Goal: Task Accomplishment & Management: Manage account settings

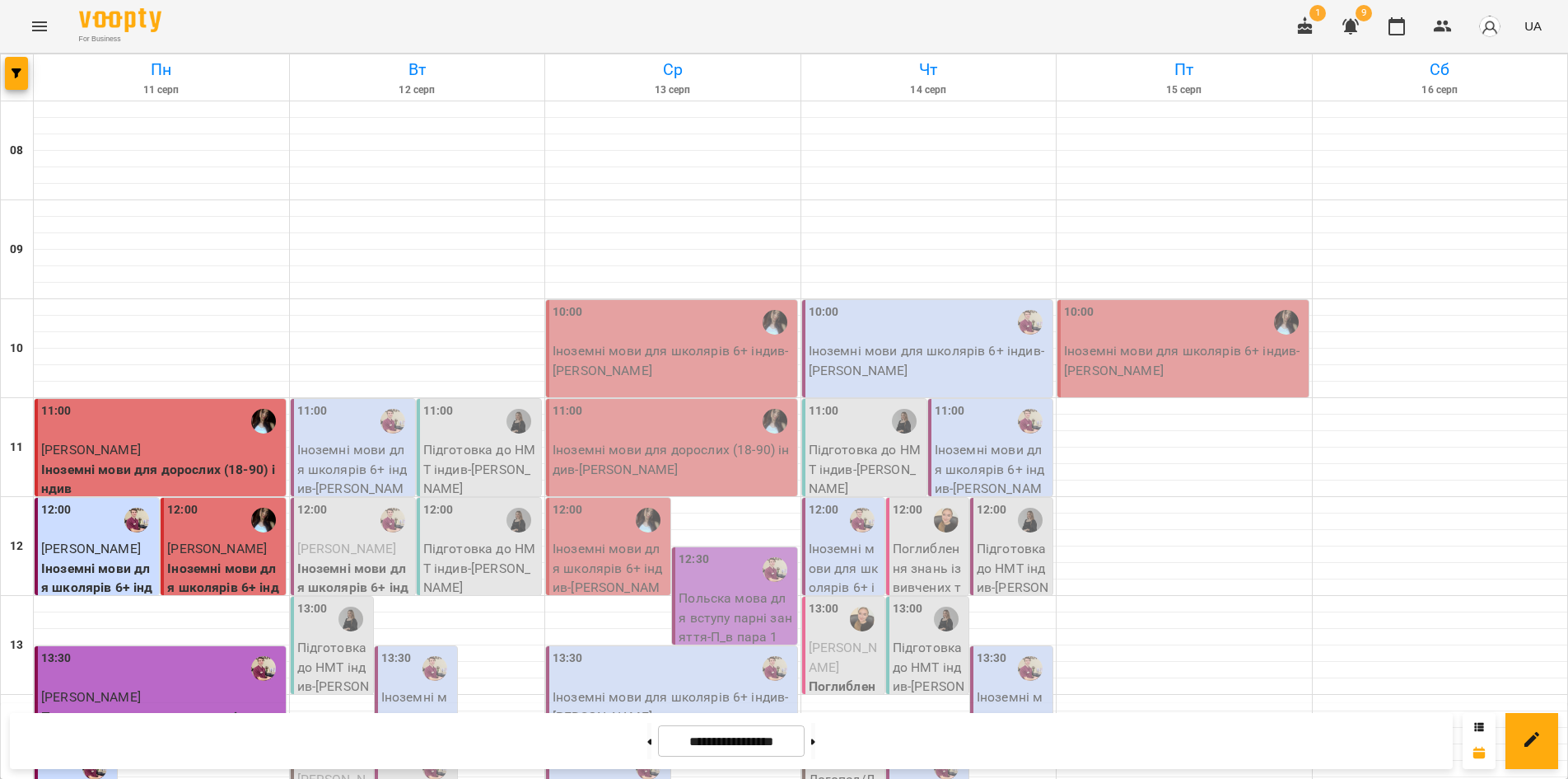
click at [1493, 29] on img "button" at bounding box center [1489, 26] width 23 height 23
click at [1350, 153] on div at bounding box center [784, 389] width 1568 height 779
click at [1487, 30] on img "button" at bounding box center [1489, 26] width 23 height 23
click at [1483, 55] on span "Освітній центр ADVANCE" at bounding box center [1472, 63] width 152 height 20
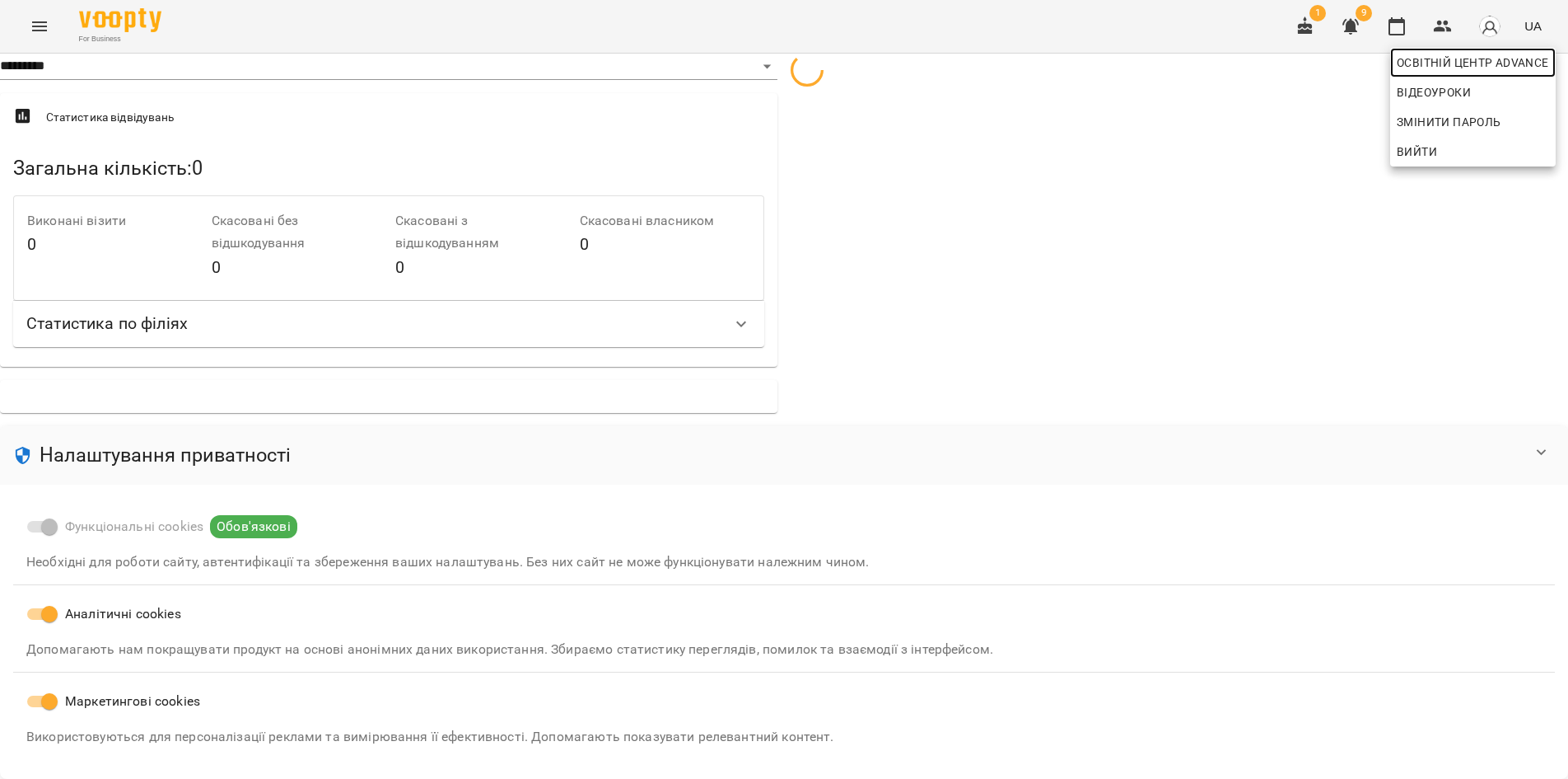
select select "**"
select select "**********"
select select "***"
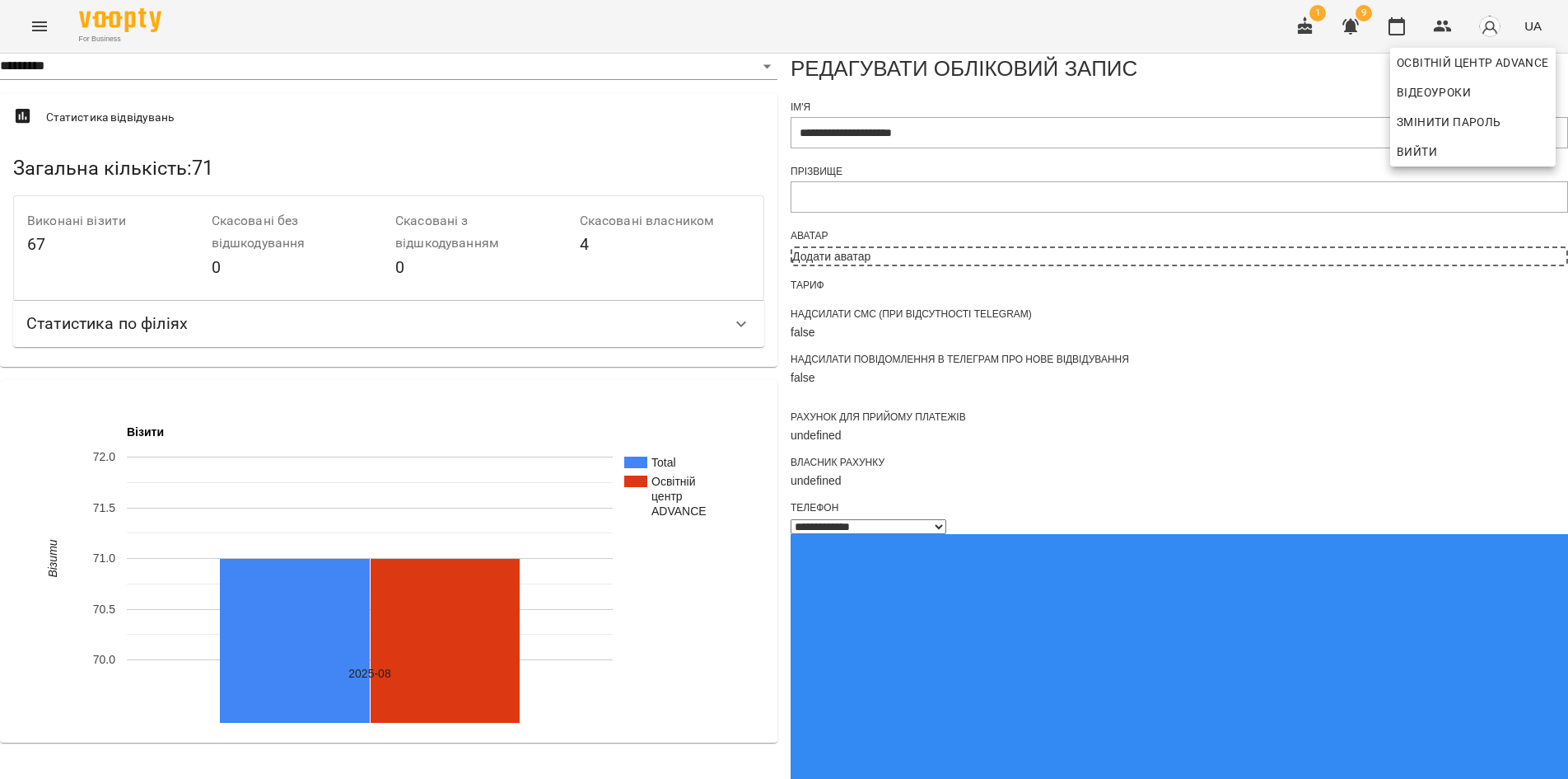
click at [1445, 230] on div at bounding box center [784, 389] width 1568 height 779
click at [1485, 23] on img "button" at bounding box center [1489, 26] width 23 height 23
click at [1429, 153] on span "Вийти" at bounding box center [1417, 152] width 40 height 20
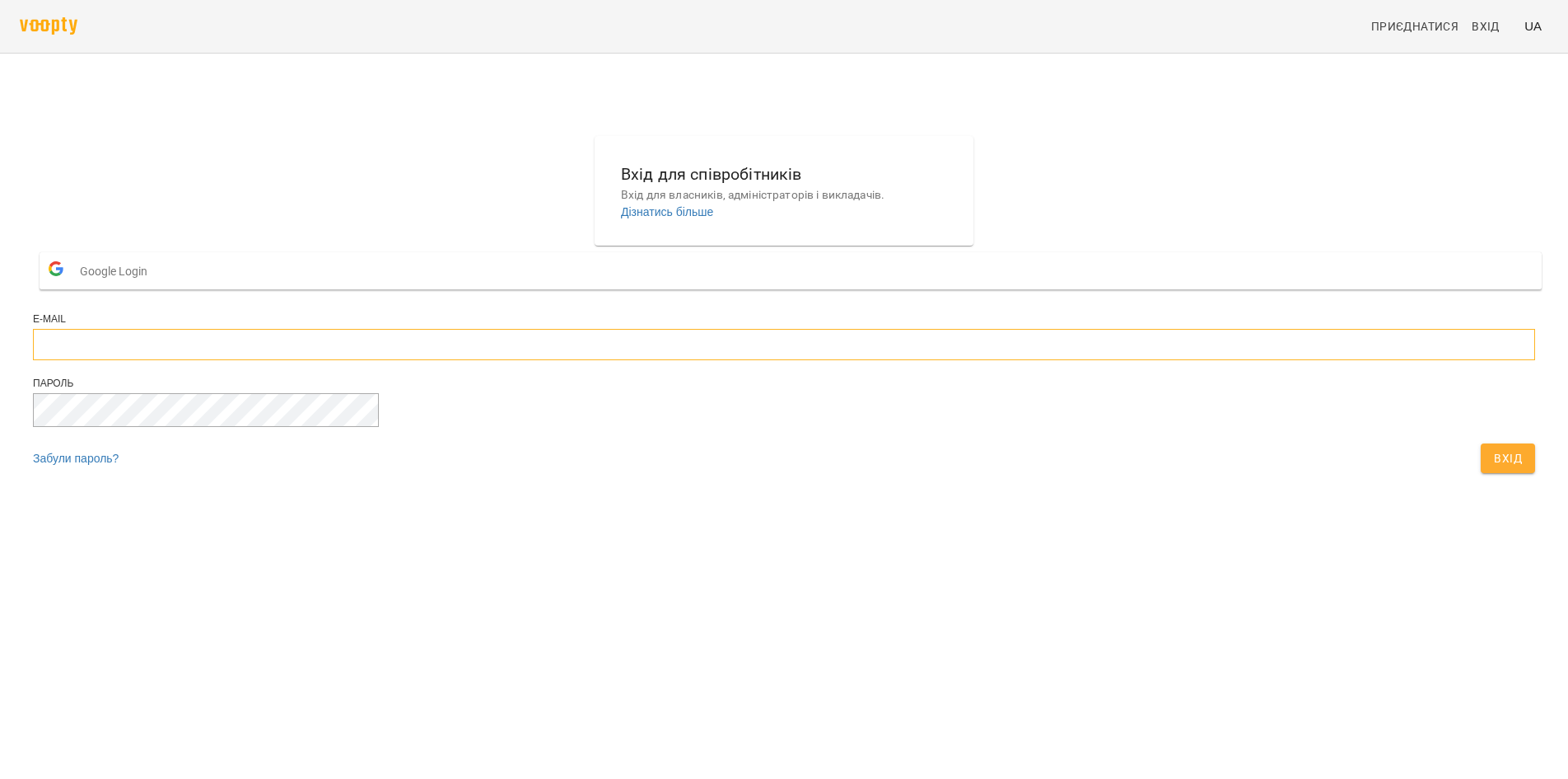
click at [652, 361] on input "email" at bounding box center [784, 344] width 1502 height 31
click at [1481, 22] on span "Вхід" at bounding box center [1486, 27] width 28 height 20
click at [655, 361] on input "email" at bounding box center [784, 344] width 1502 height 31
type input "**********"
click at [1494, 468] on span "Вхід" at bounding box center [1508, 459] width 28 height 20
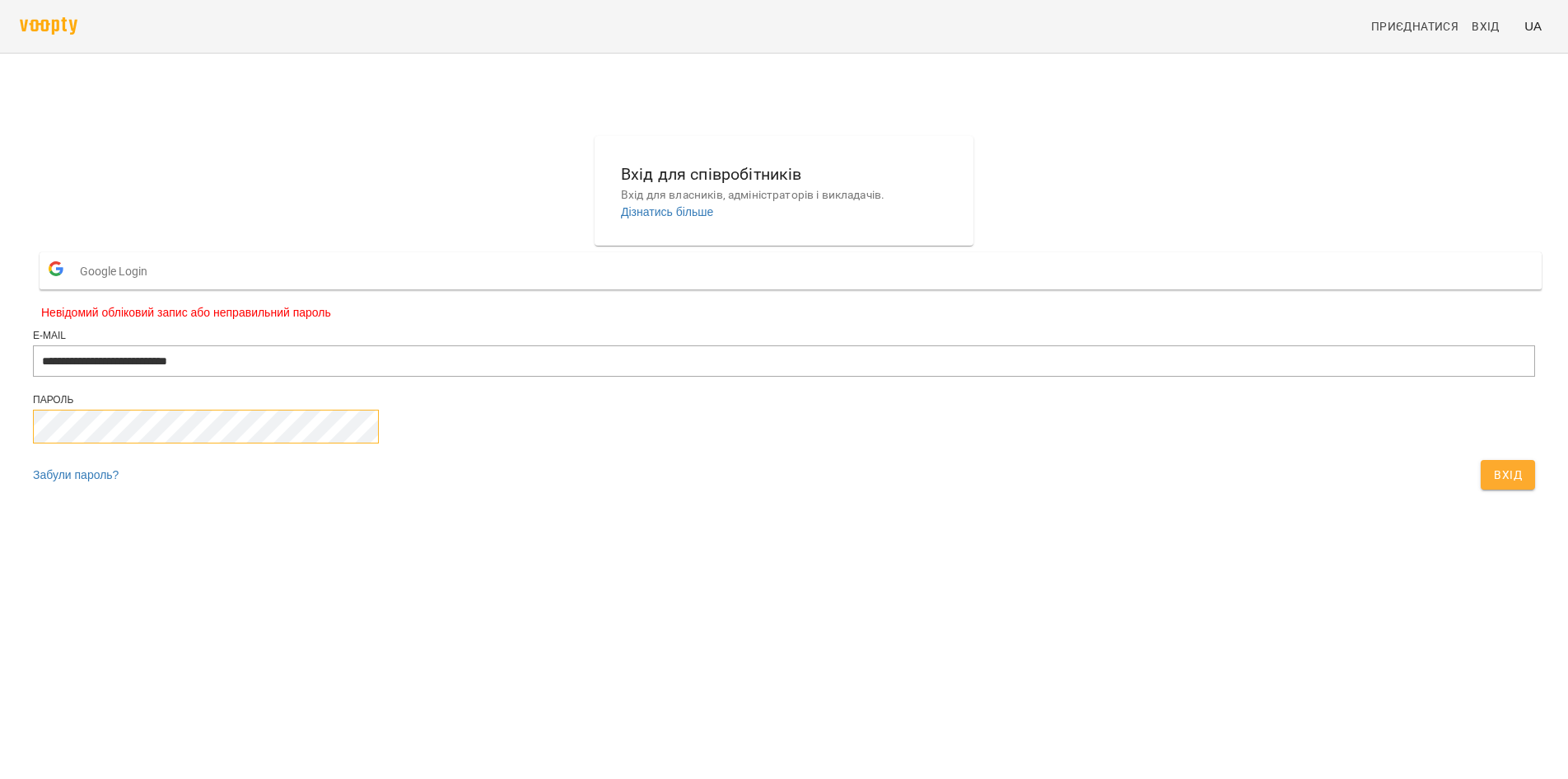
click at [608, 497] on form "**********" at bounding box center [784, 371] width 1502 height 252
click at [1481, 460] on button "Вхід" at bounding box center [1508, 474] width 55 height 29
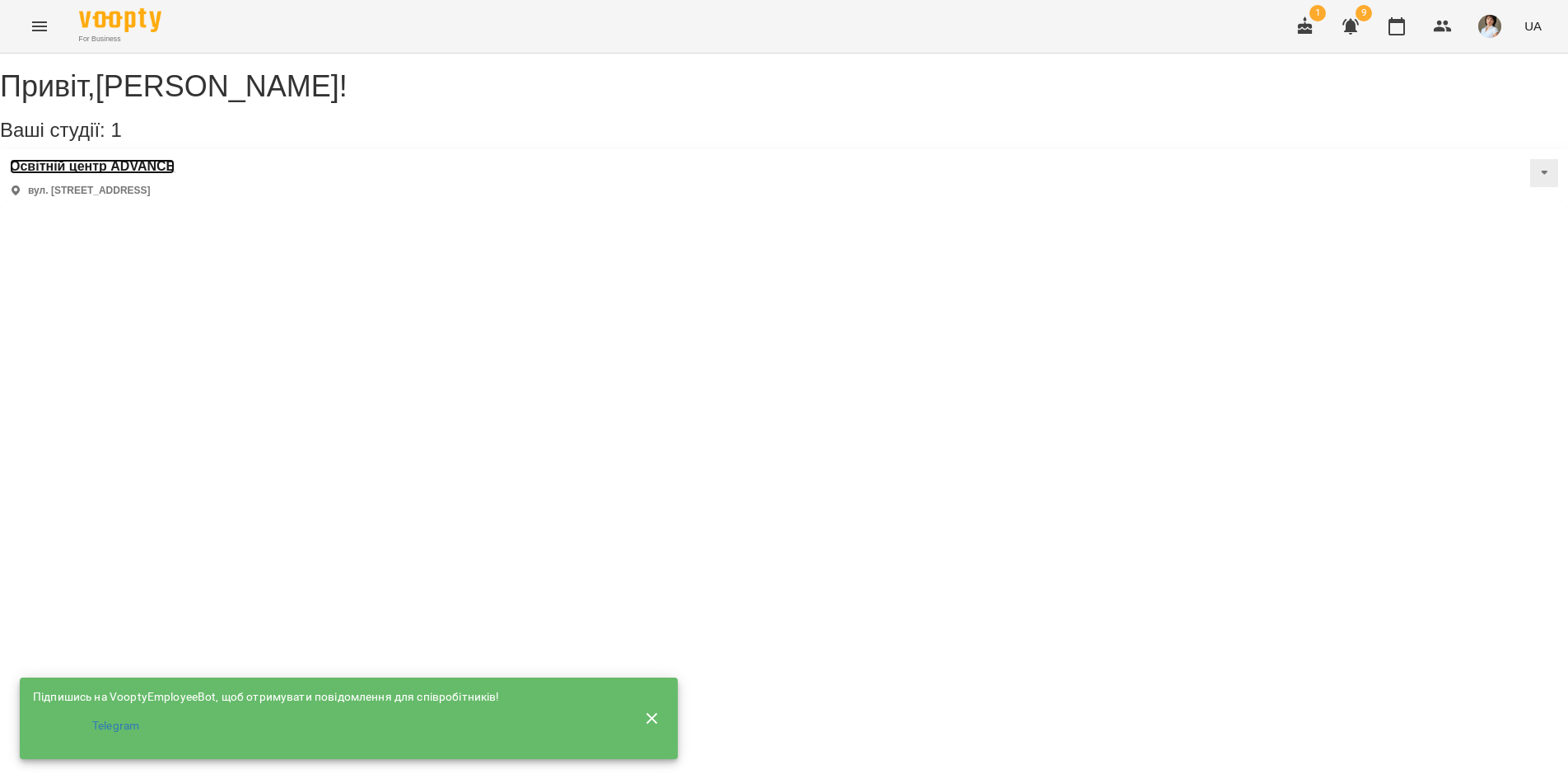
click at [130, 174] on h3 "Освітній центр ADVANCE" at bounding box center [92, 166] width 165 height 15
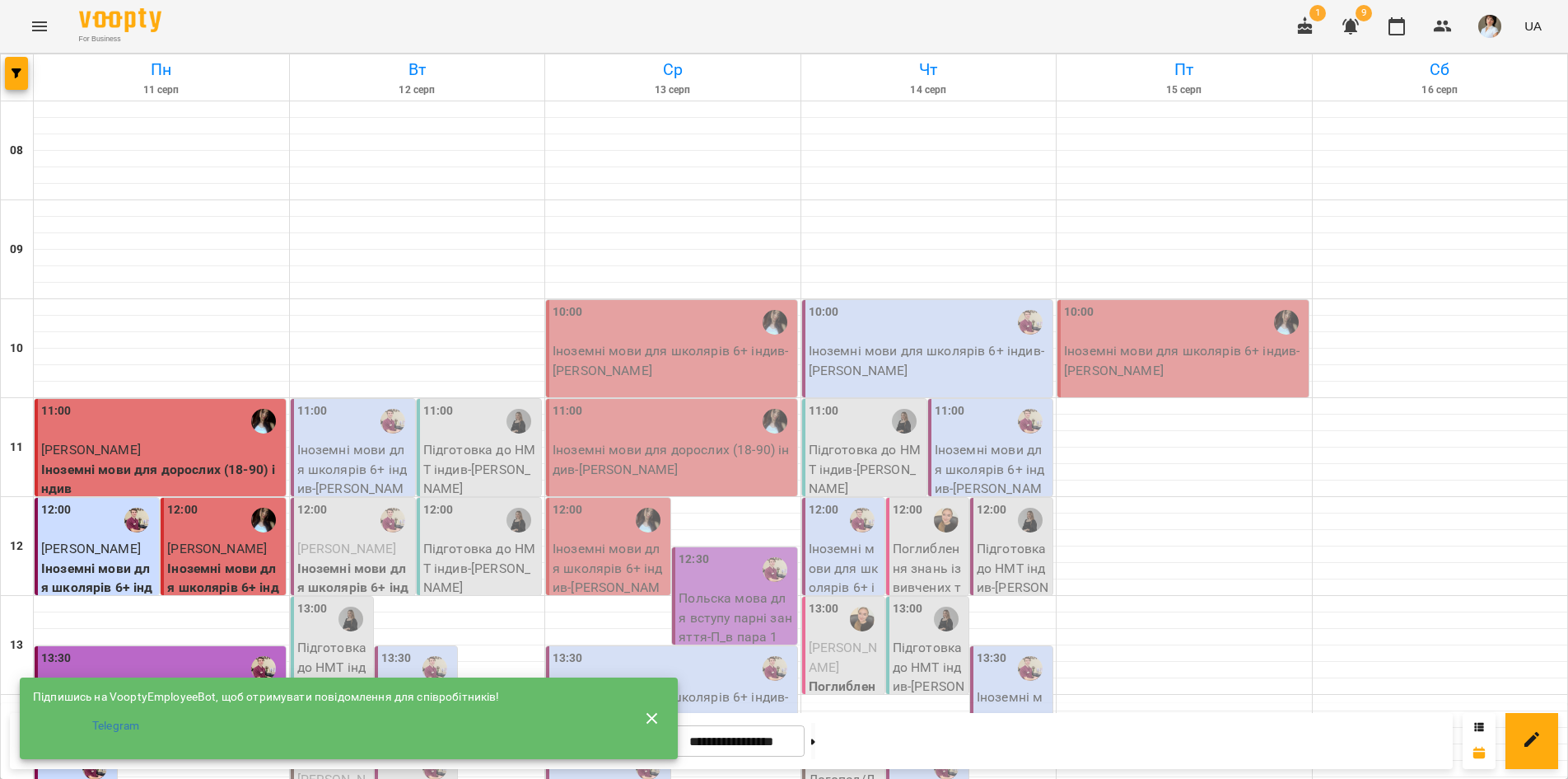
scroll to position [682, 0]
click at [648, 717] on icon "button" at bounding box center [653, 718] width 12 height 12
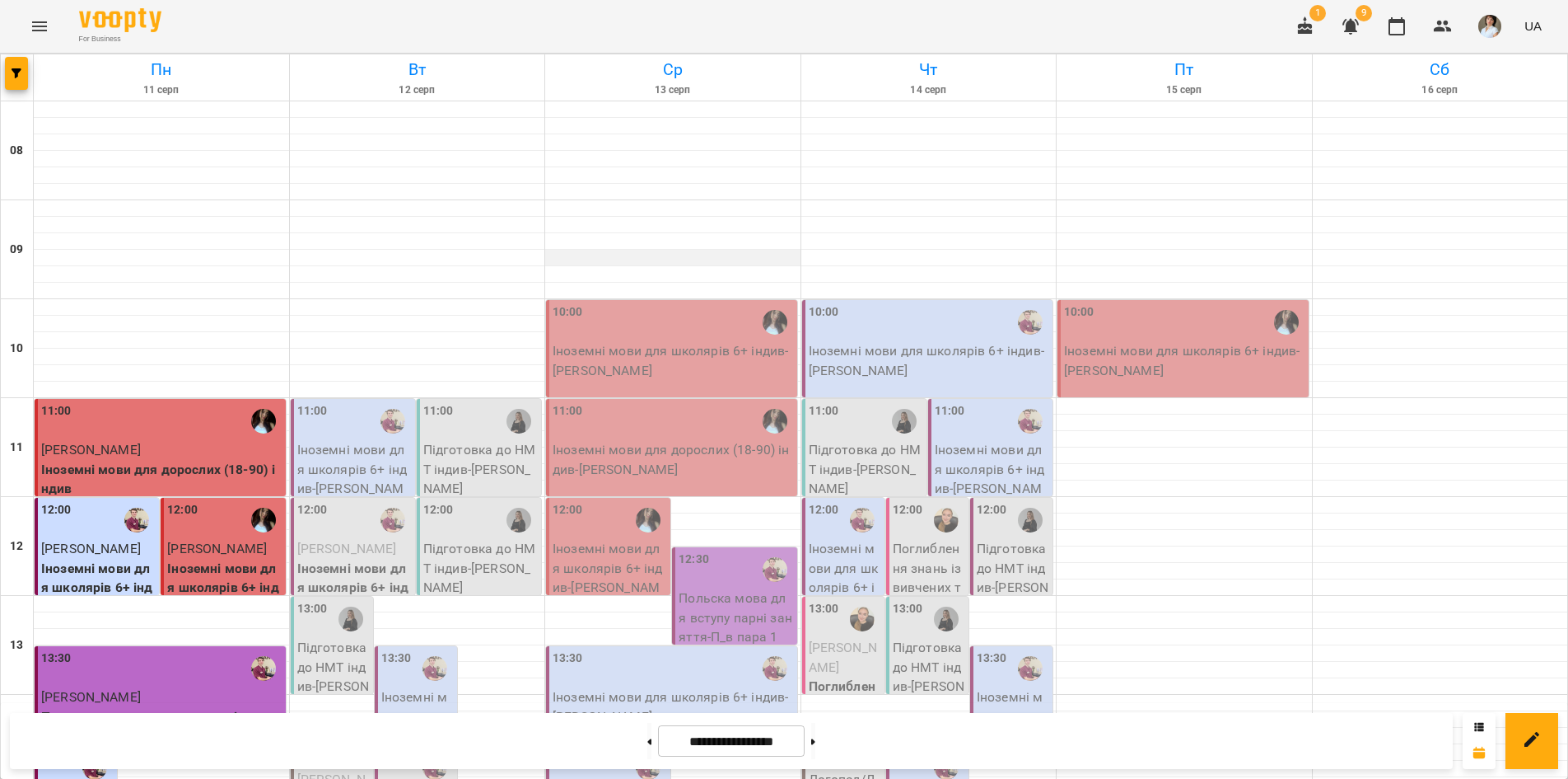
scroll to position [0, 0]
click at [1349, 29] on icon "button" at bounding box center [1351, 27] width 17 height 16
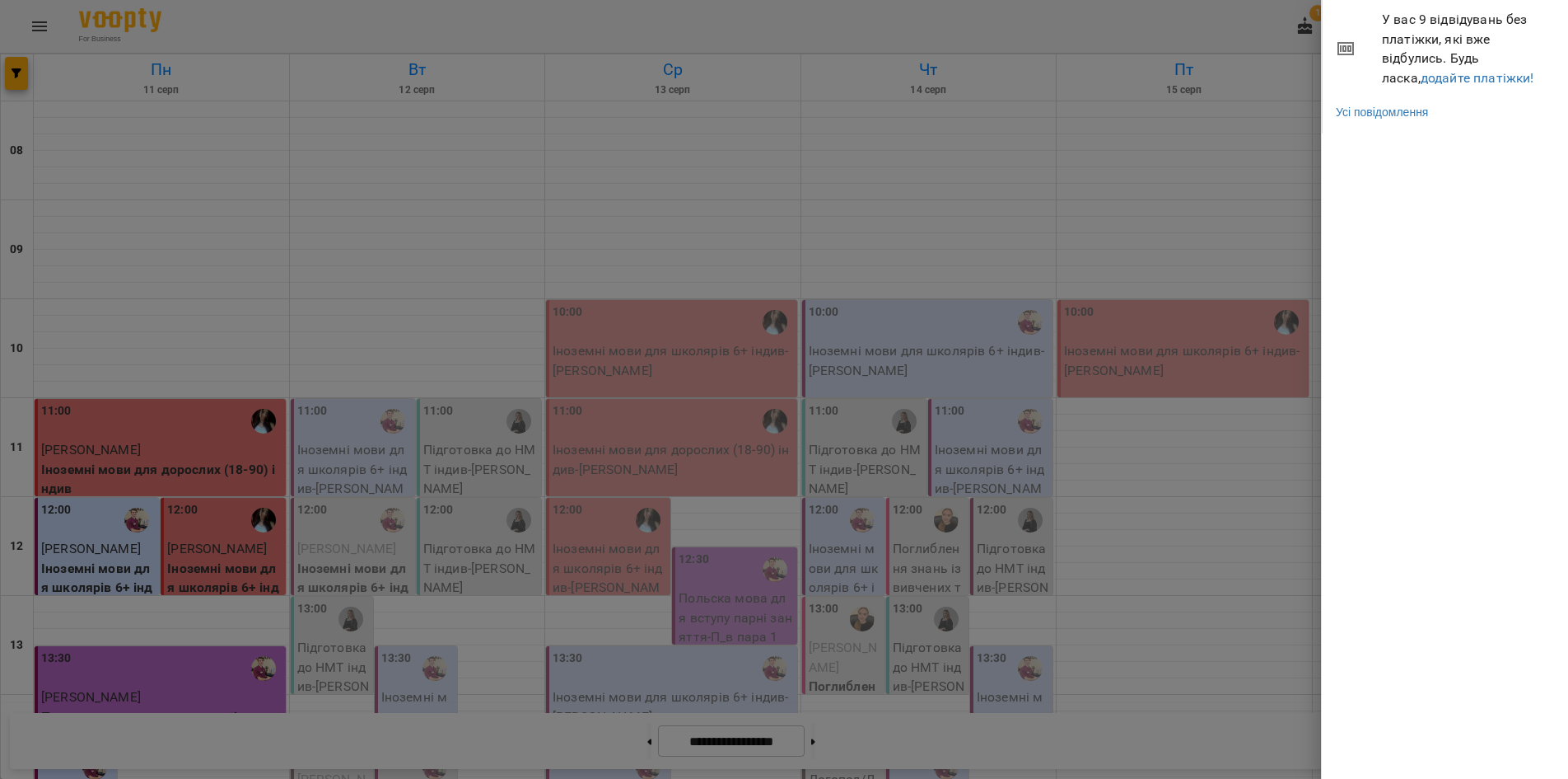
click at [1160, 169] on div at bounding box center [784, 389] width 1568 height 779
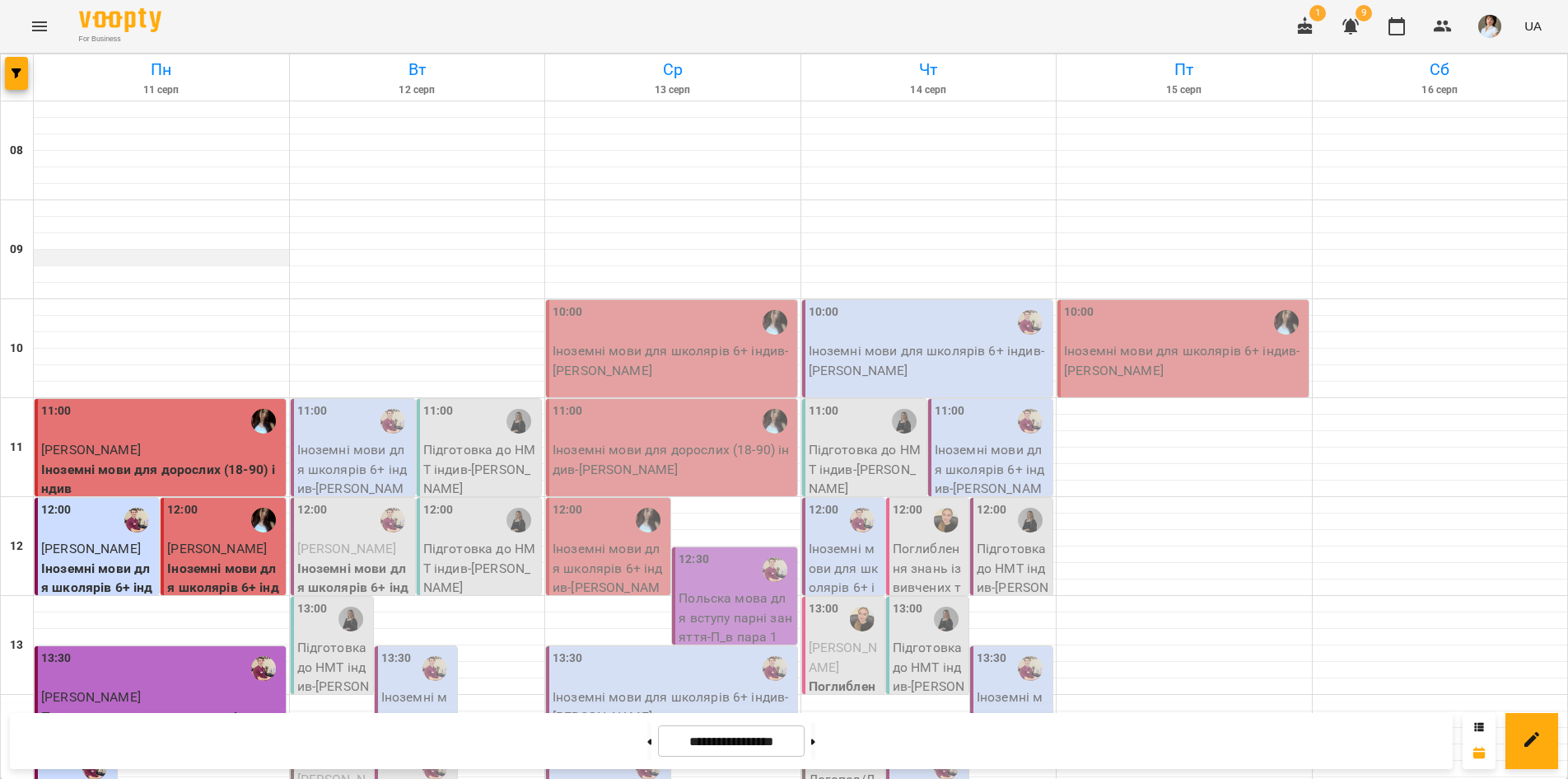
scroll to position [106, 0]
click at [36, 30] on icon "Menu" at bounding box center [39, 26] width 15 height 10
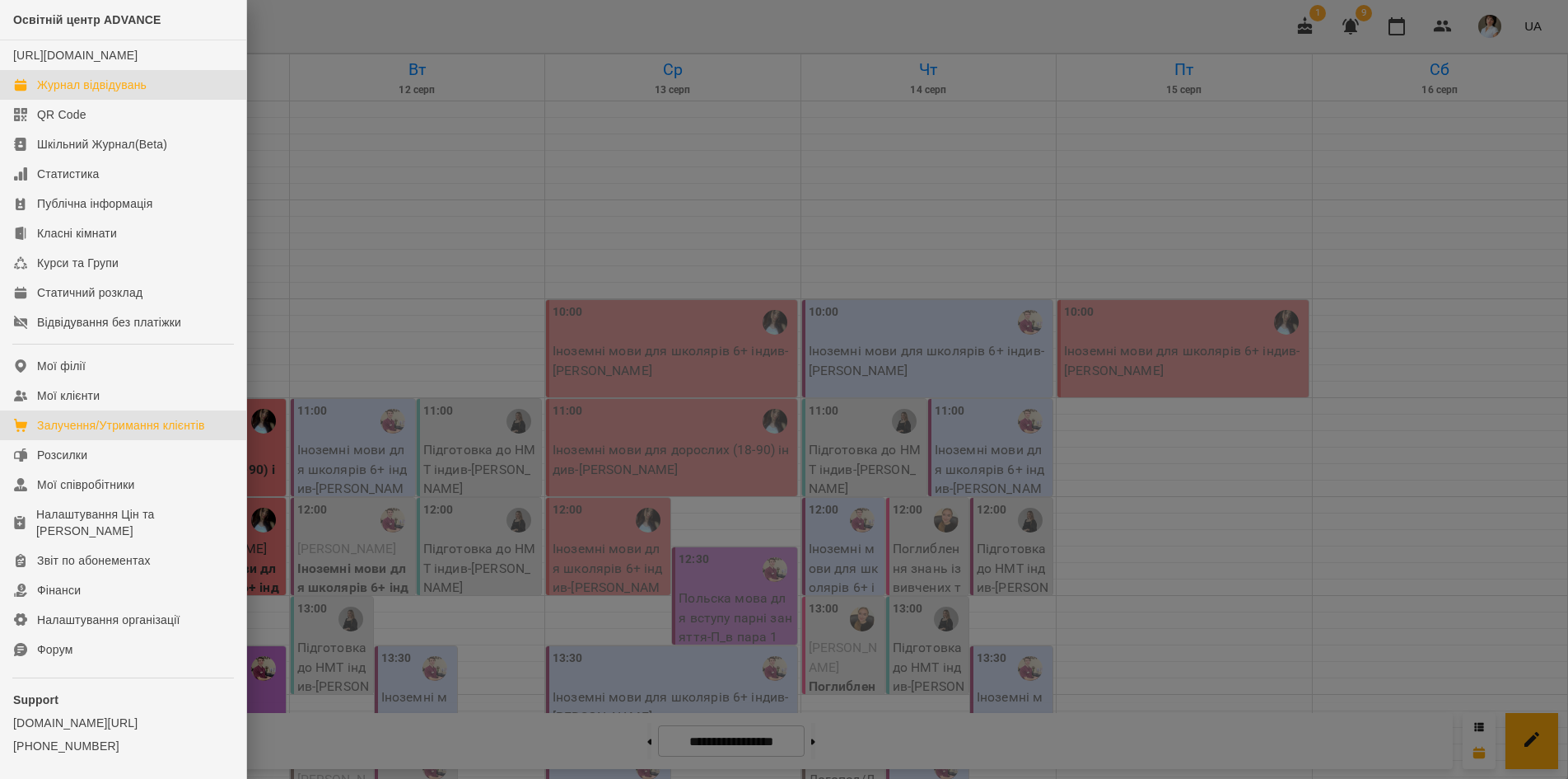
click at [124, 434] on div "Залучення/Утримання клієнтів" at bounding box center [121, 425] width 168 height 17
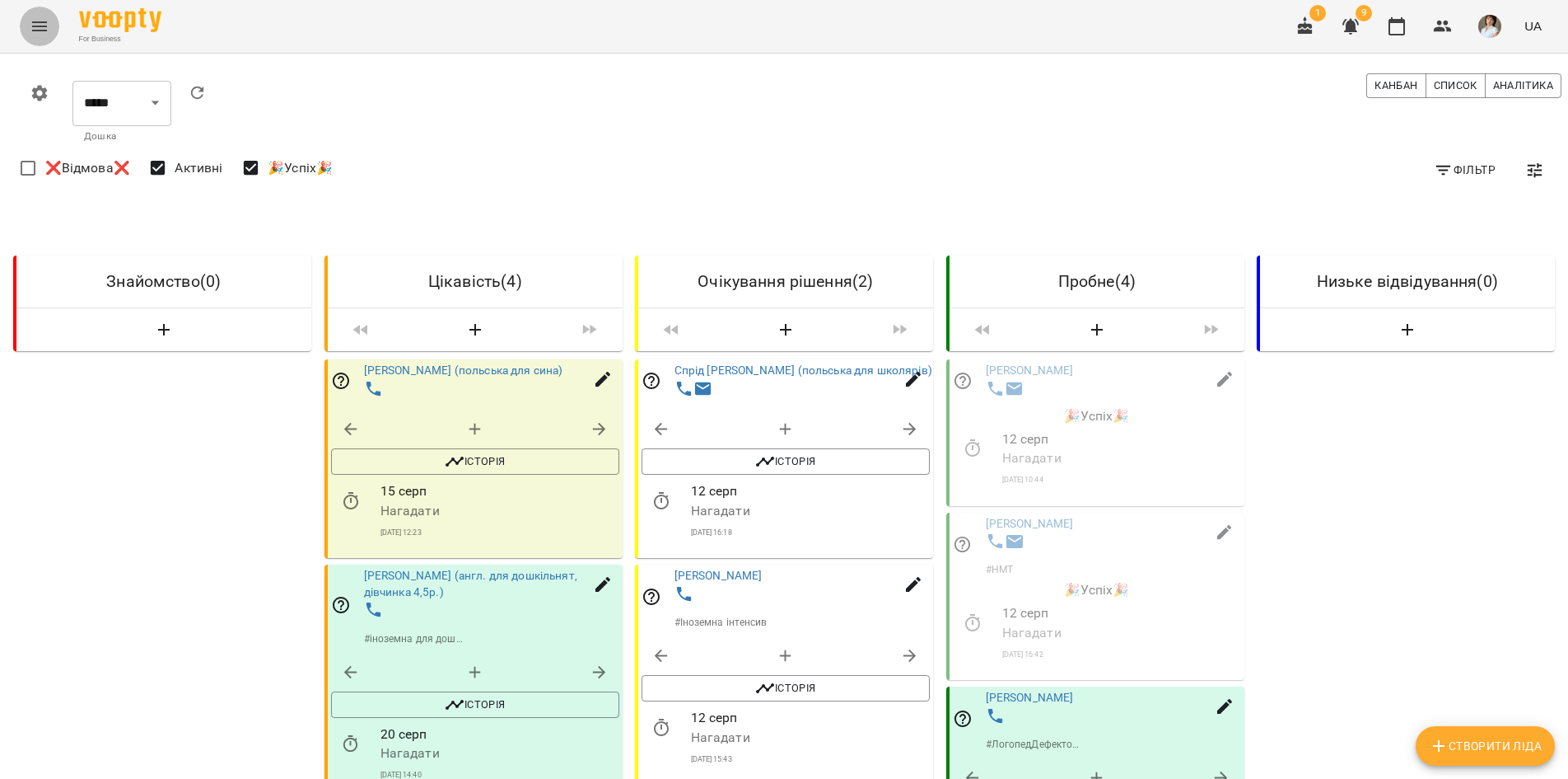
click at [47, 19] on icon "Menu" at bounding box center [39, 27] width 20 height 20
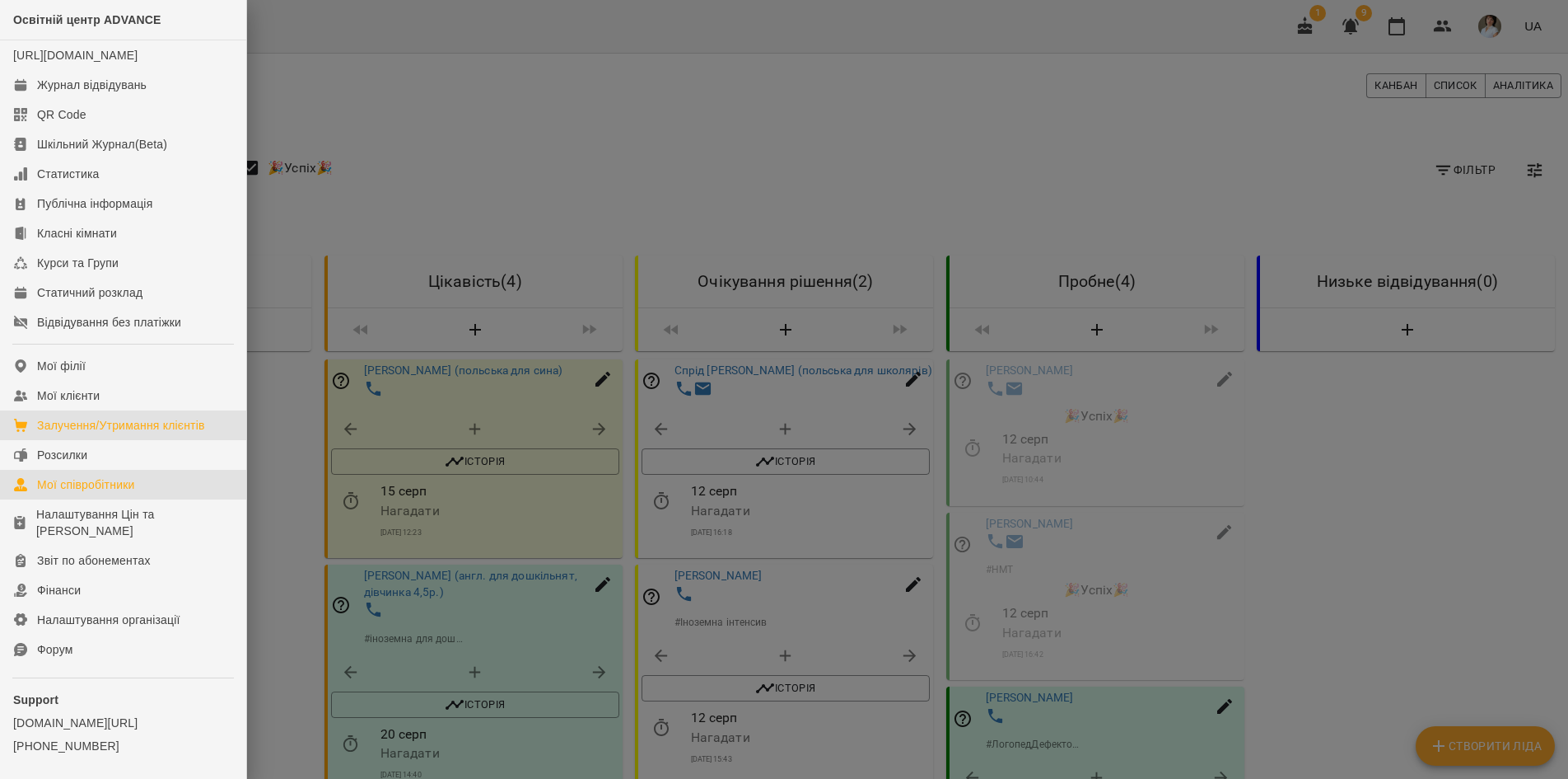
click at [39, 492] on div "Мої співробітники" at bounding box center [86, 485] width 98 height 17
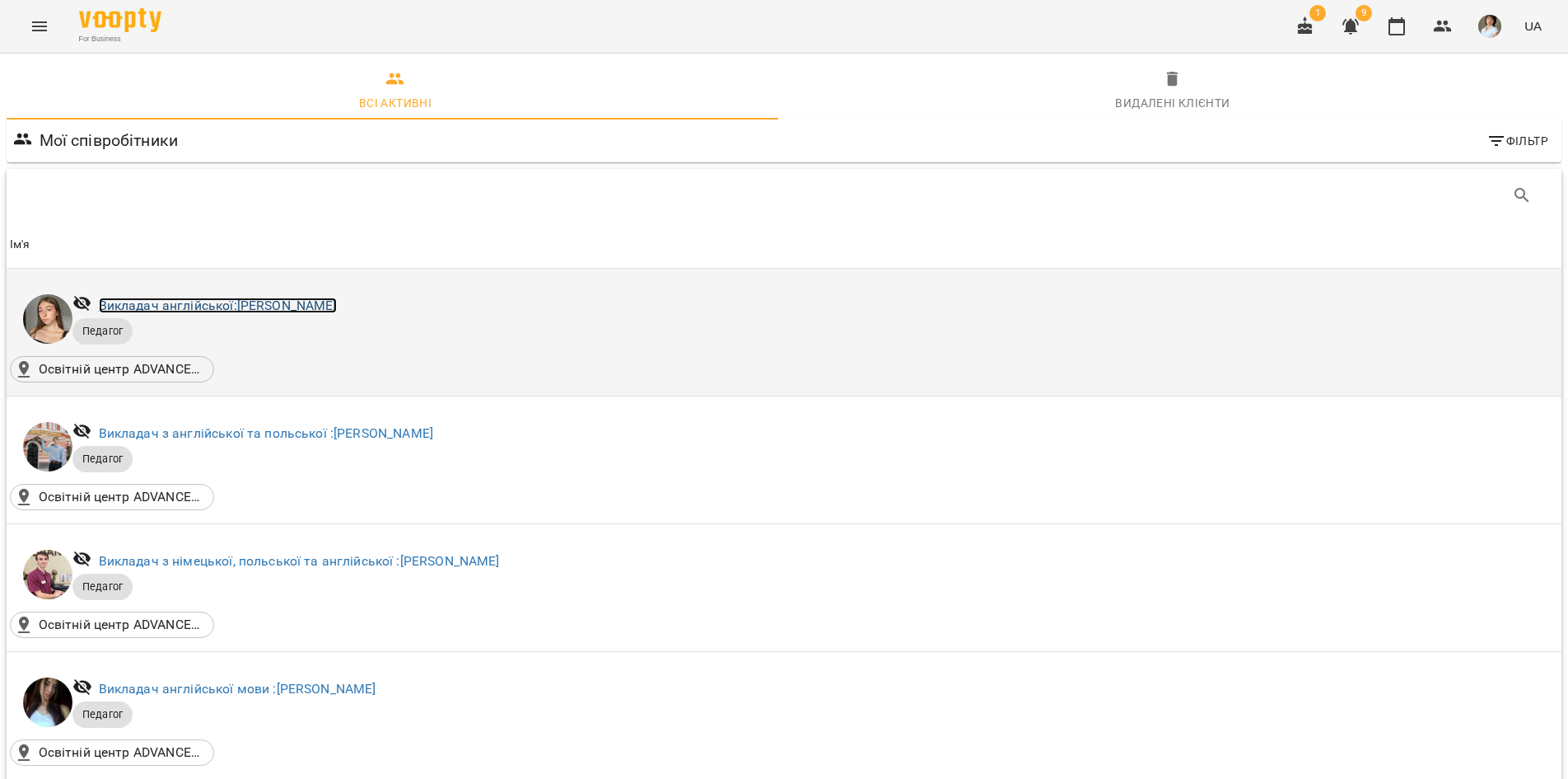
click at [138, 309] on link "Викладач англійської: Боднарук Вікторія Василівна" at bounding box center [218, 305] width 238 height 16
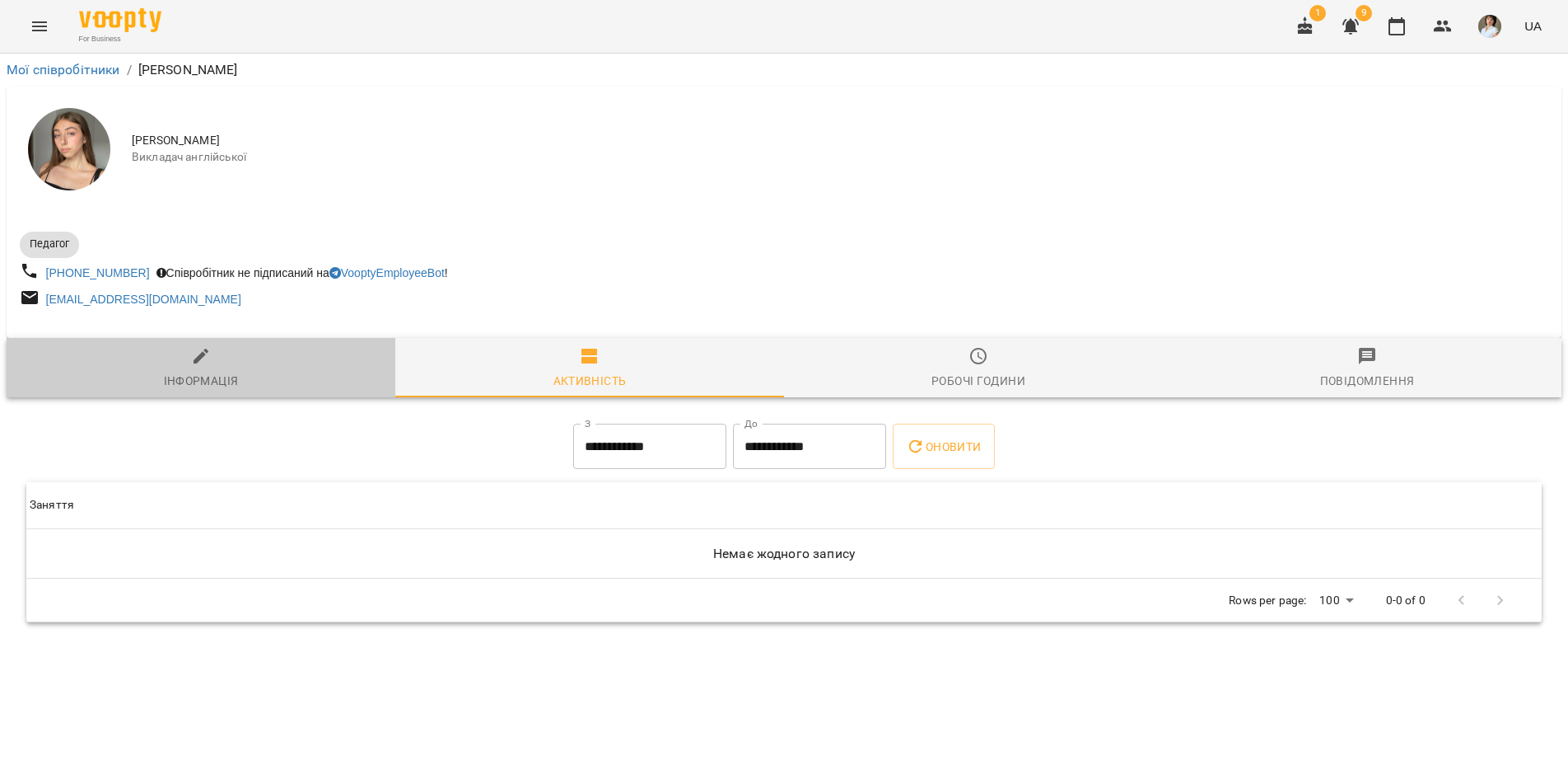
click at [187, 372] on span "Інформація" at bounding box center [201, 368] width 369 height 45
select select "**"
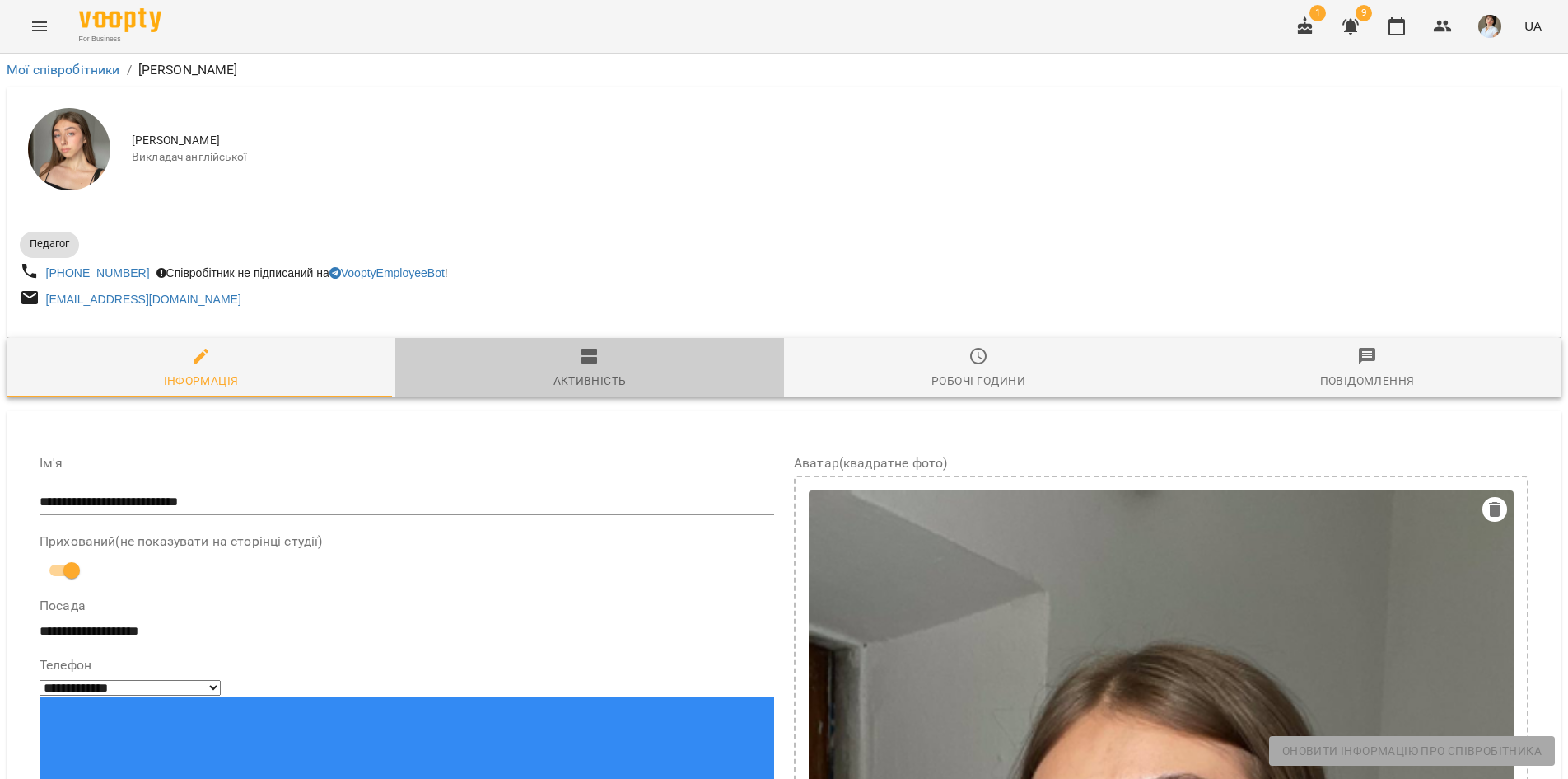
click at [587, 364] on icon "button" at bounding box center [589, 356] width 16 height 15
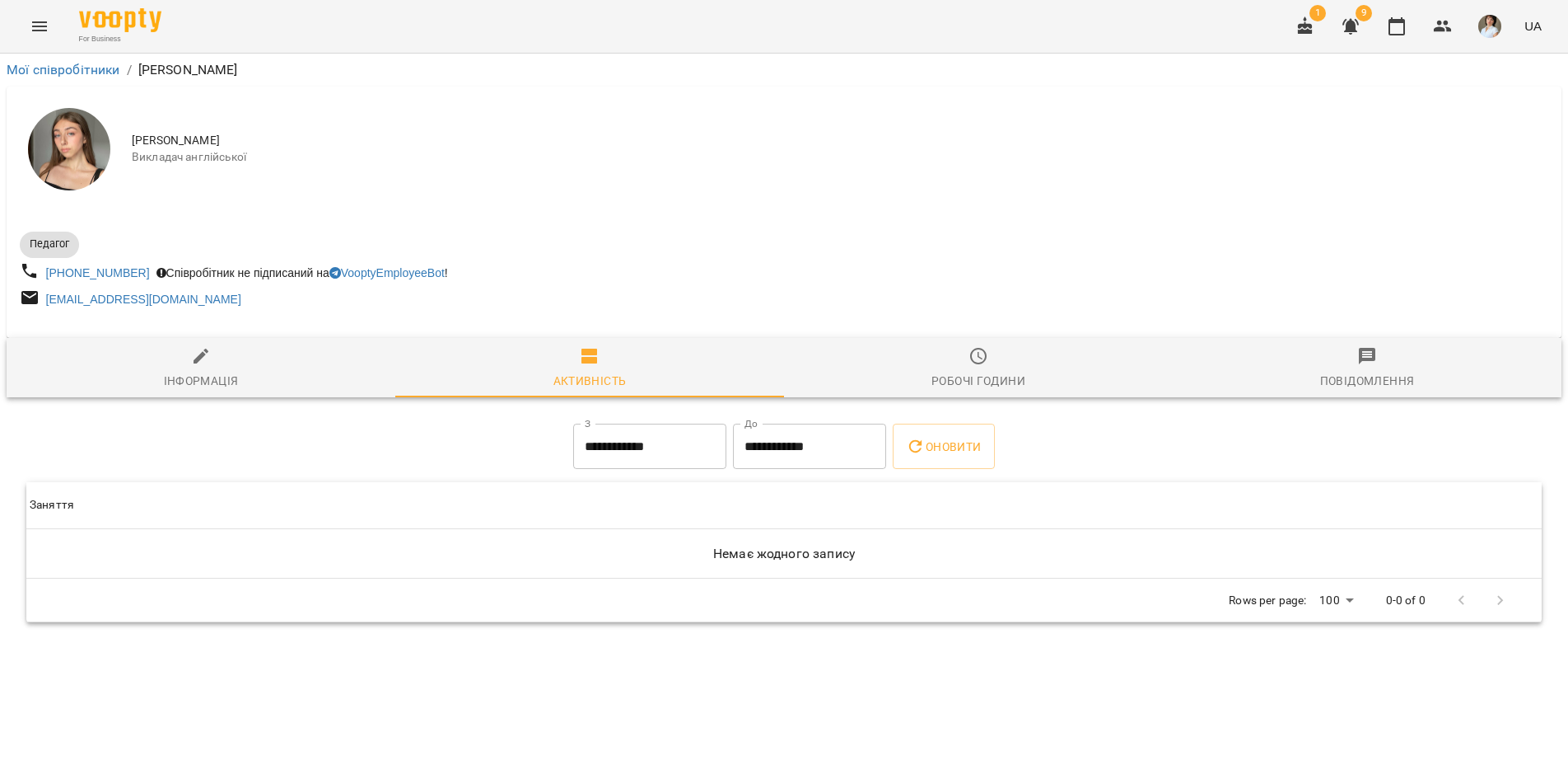
click at [986, 358] on icon "button" at bounding box center [978, 356] width 20 height 20
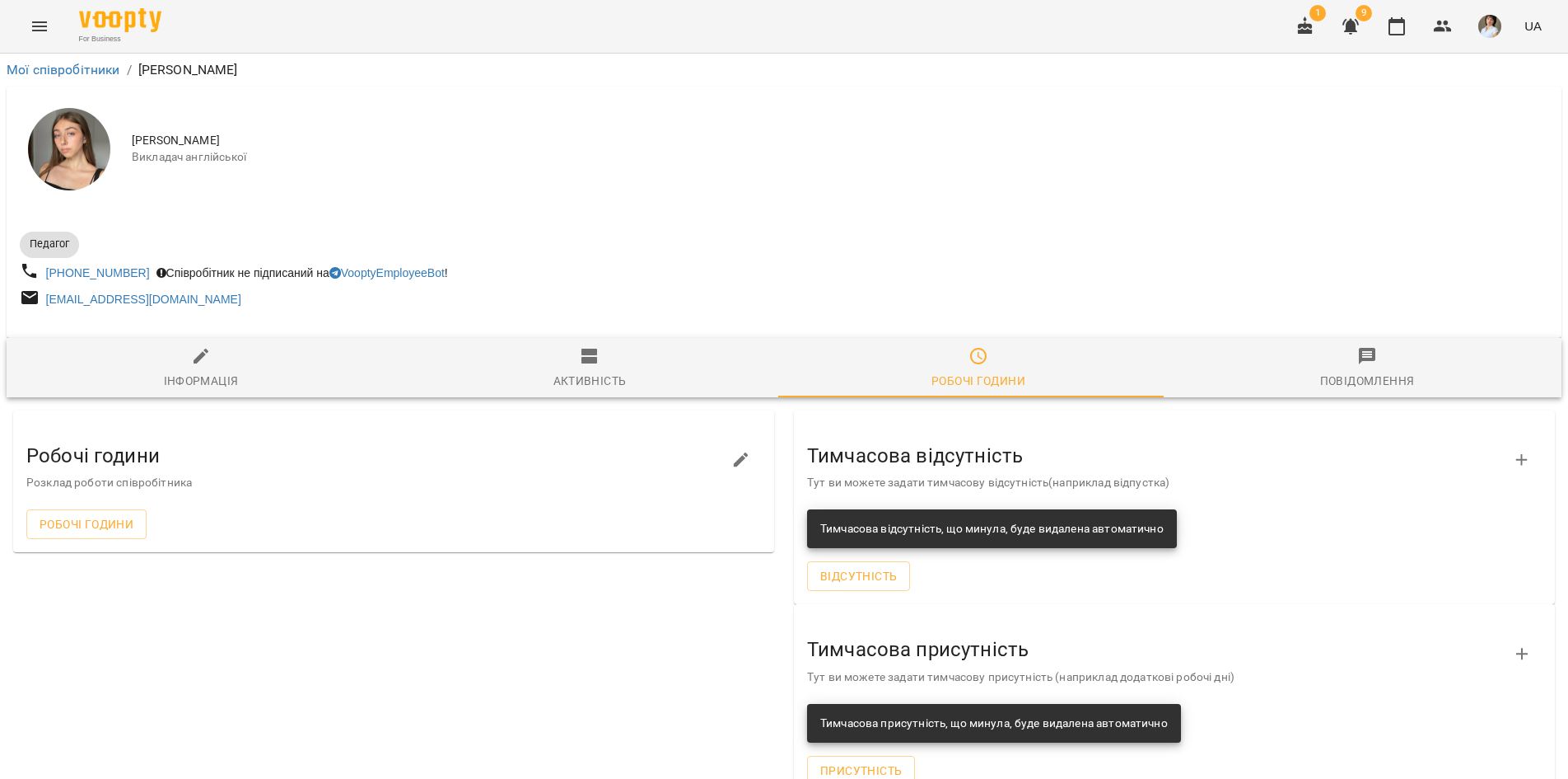
click at [1359, 364] on icon "button" at bounding box center [1367, 356] width 20 height 20
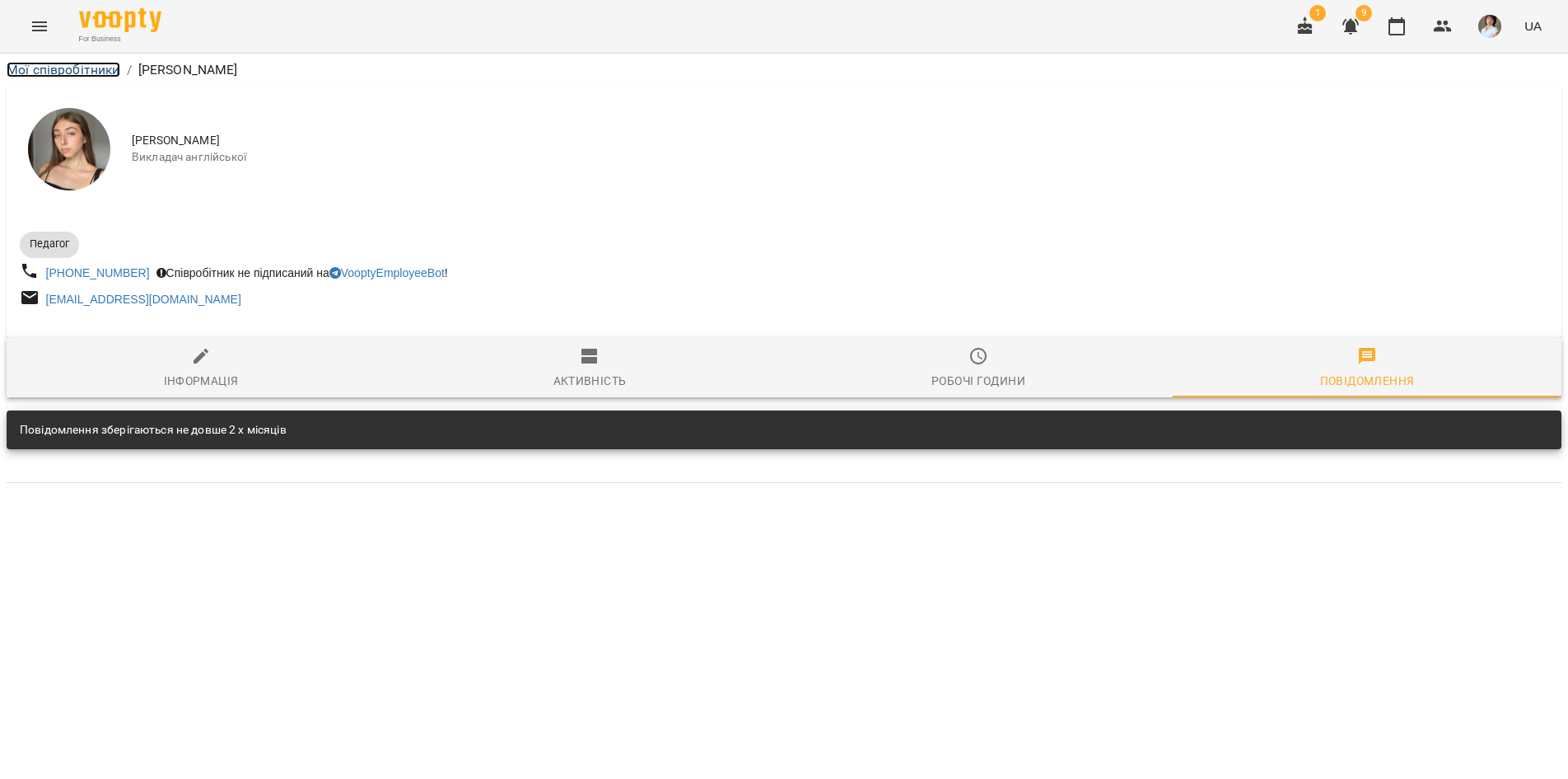
click at [30, 69] on link "Мої співробітники" at bounding box center [63, 70] width 113 height 16
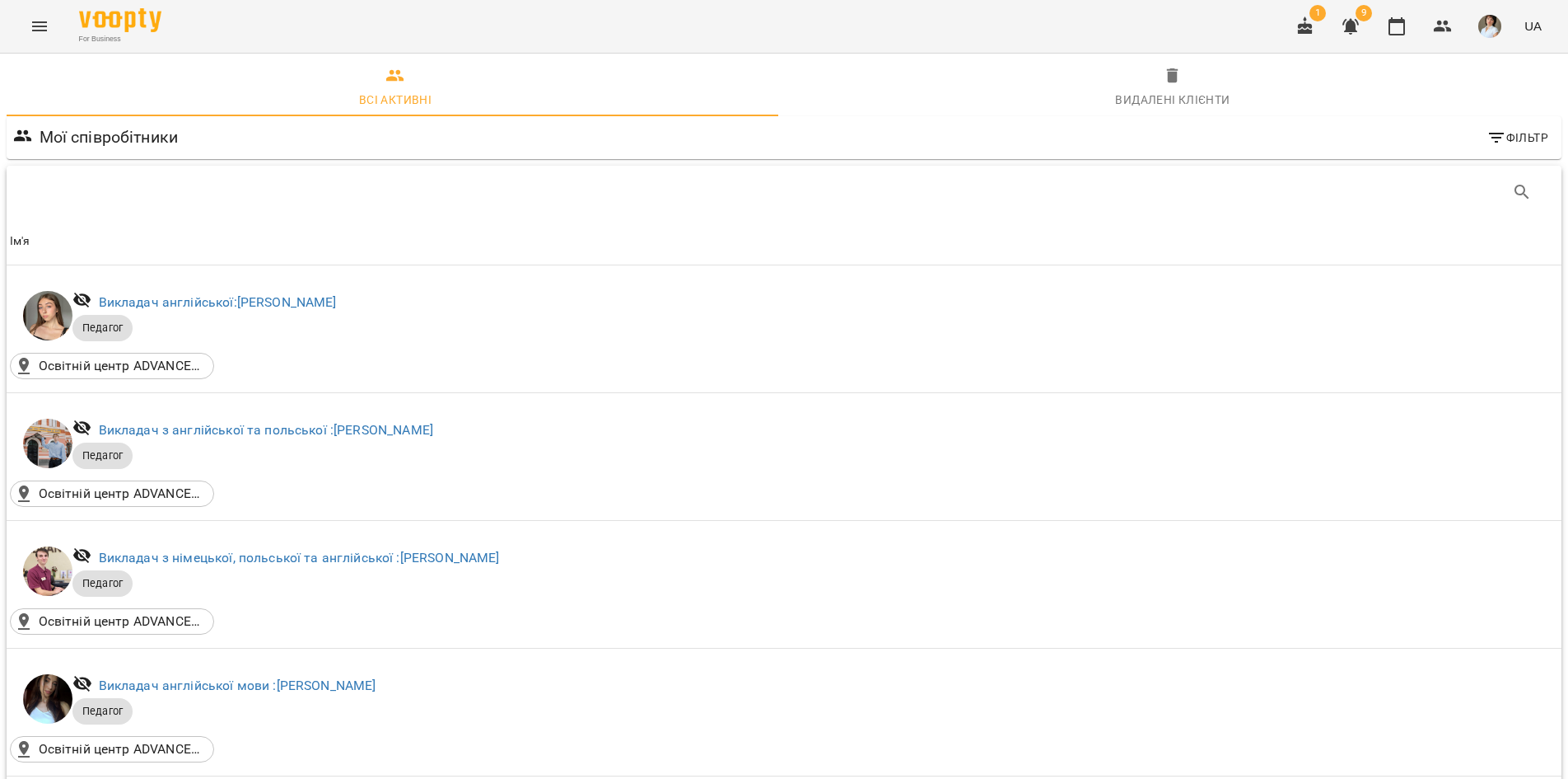
scroll to position [660, 0]
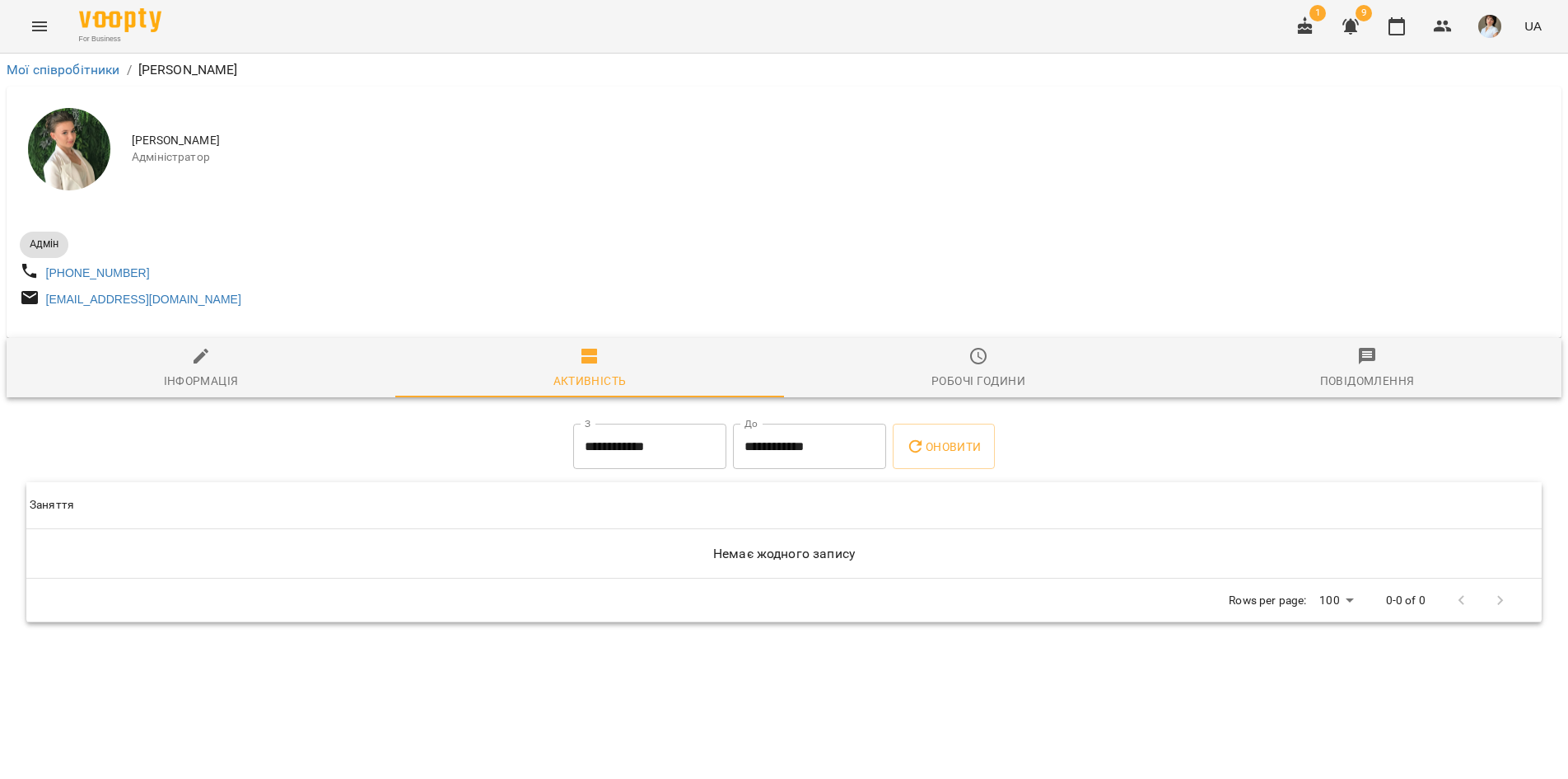
click at [222, 372] on span "Інформація" at bounding box center [201, 368] width 369 height 45
select select "**"
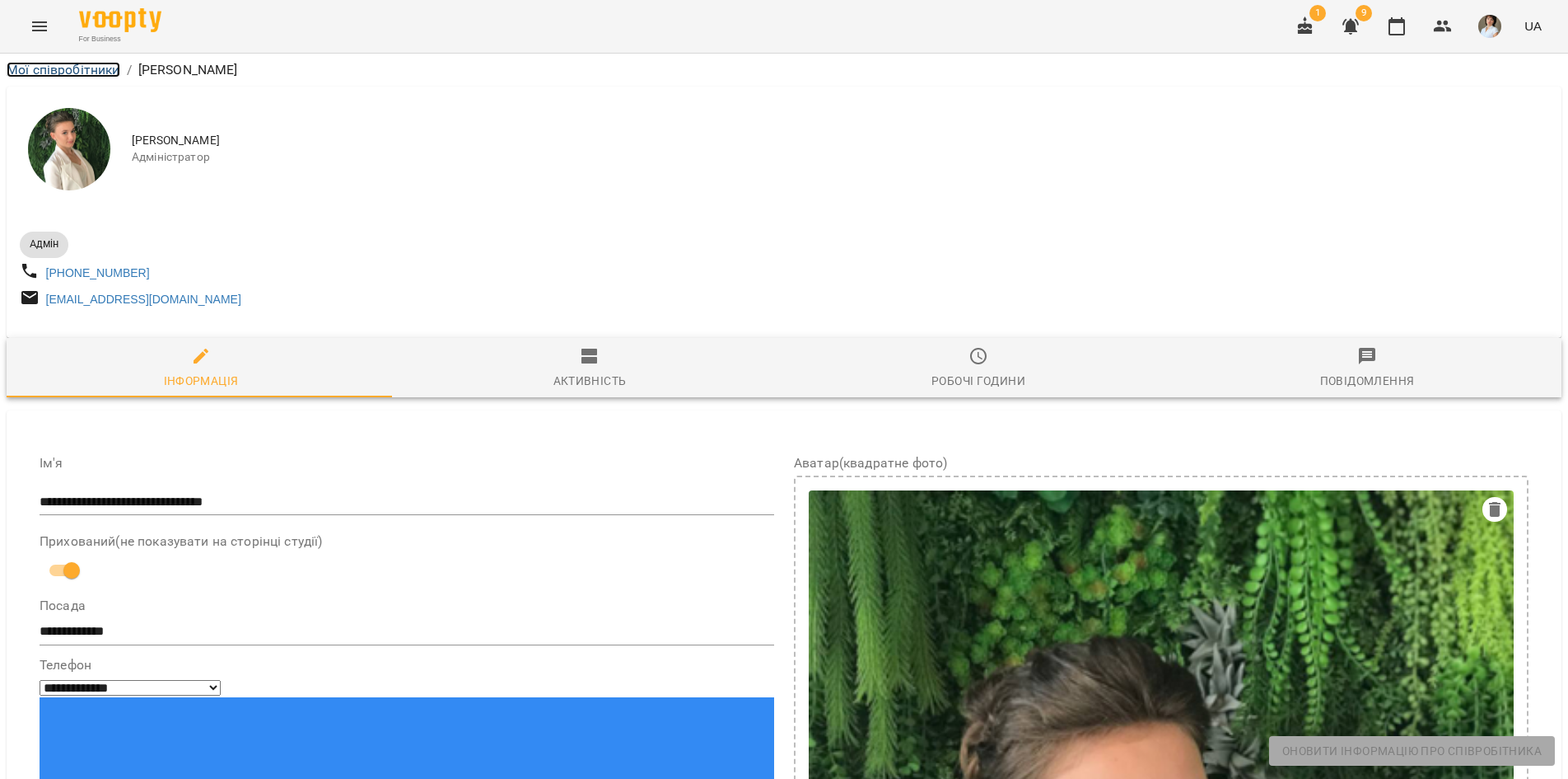
click at [49, 71] on link "Мої співробітники" at bounding box center [63, 70] width 113 height 16
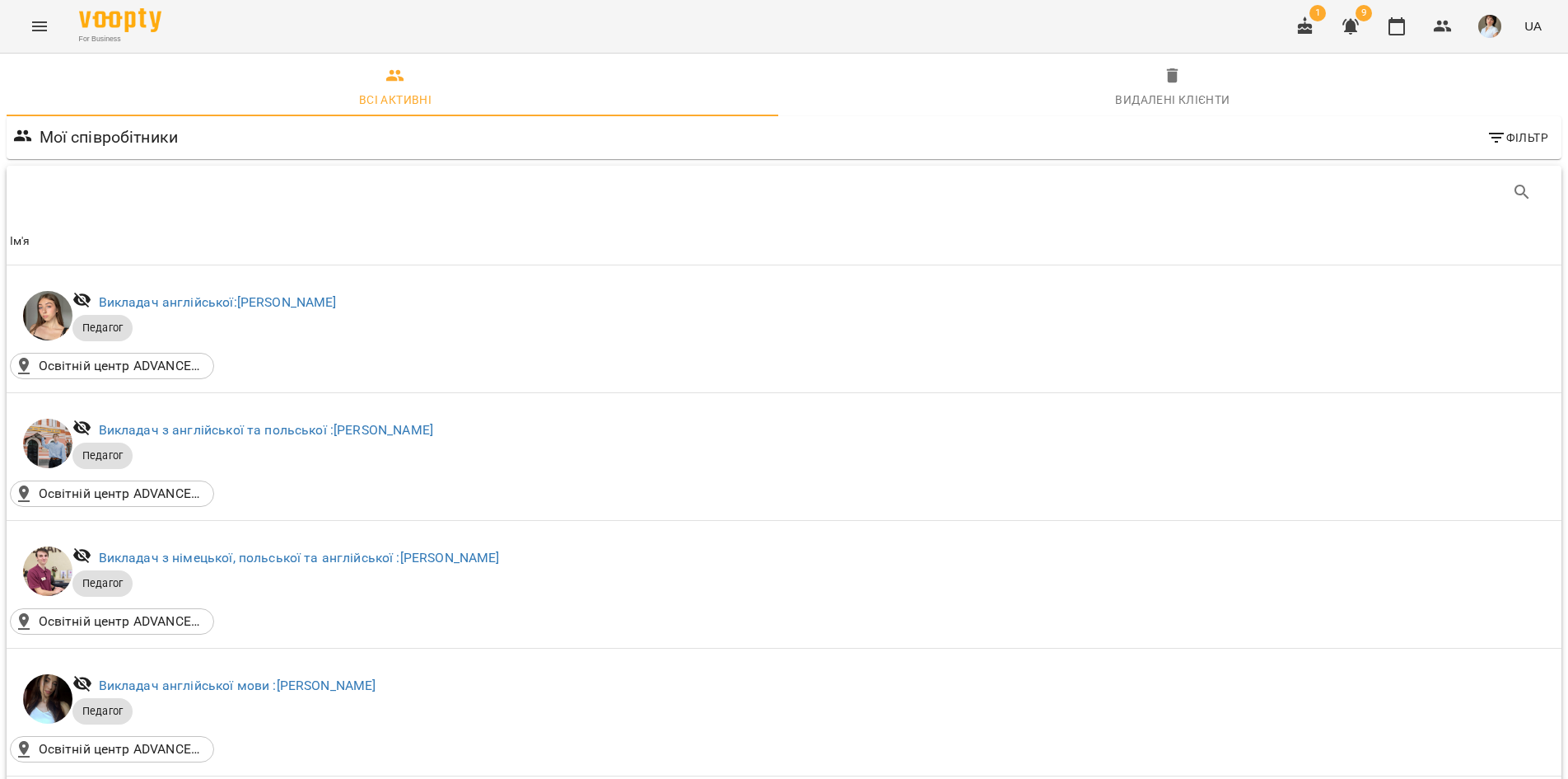
scroll to position [824, 0]
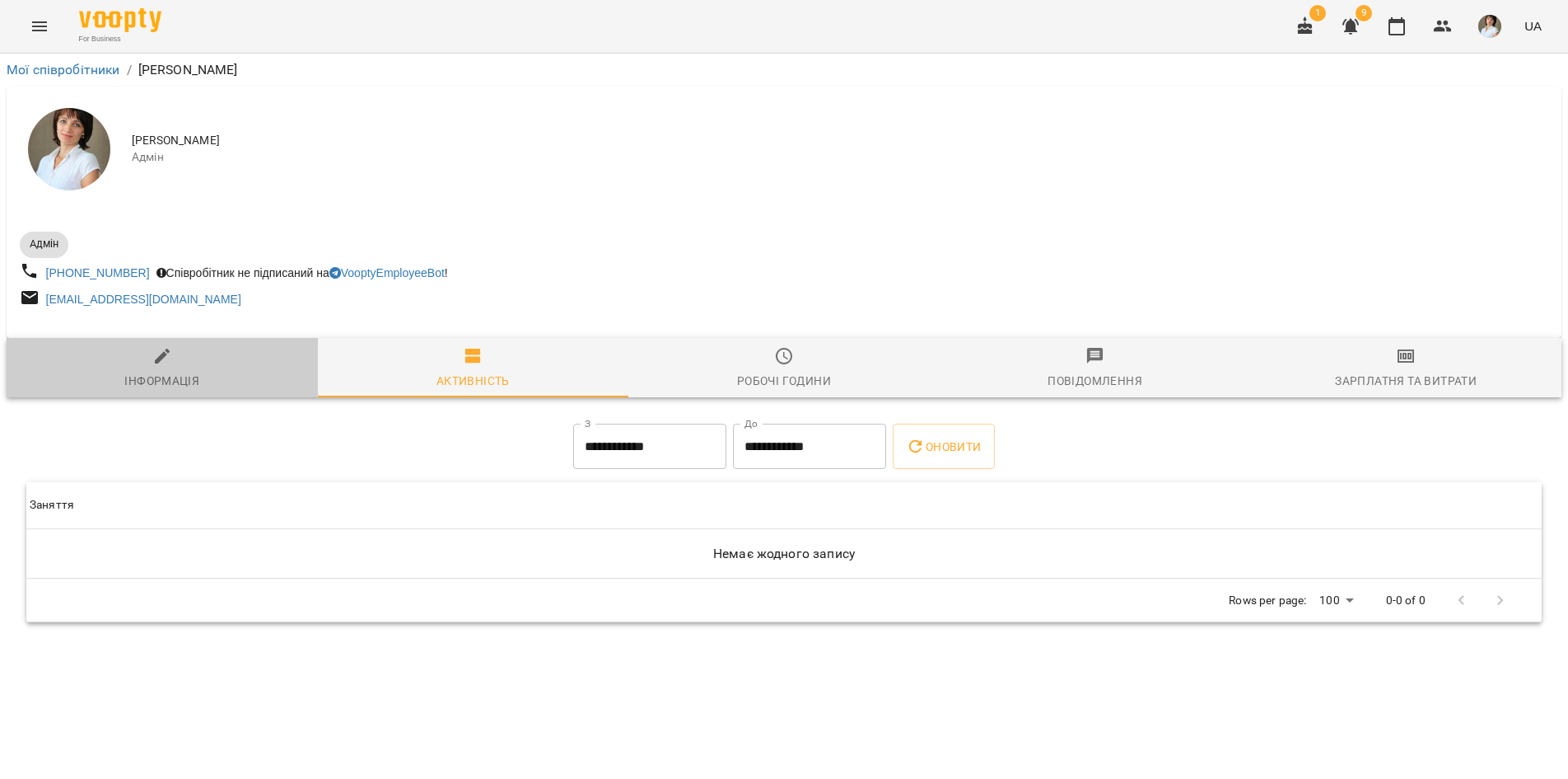
click at [168, 351] on icon "button" at bounding box center [162, 356] width 20 height 20
select select "**"
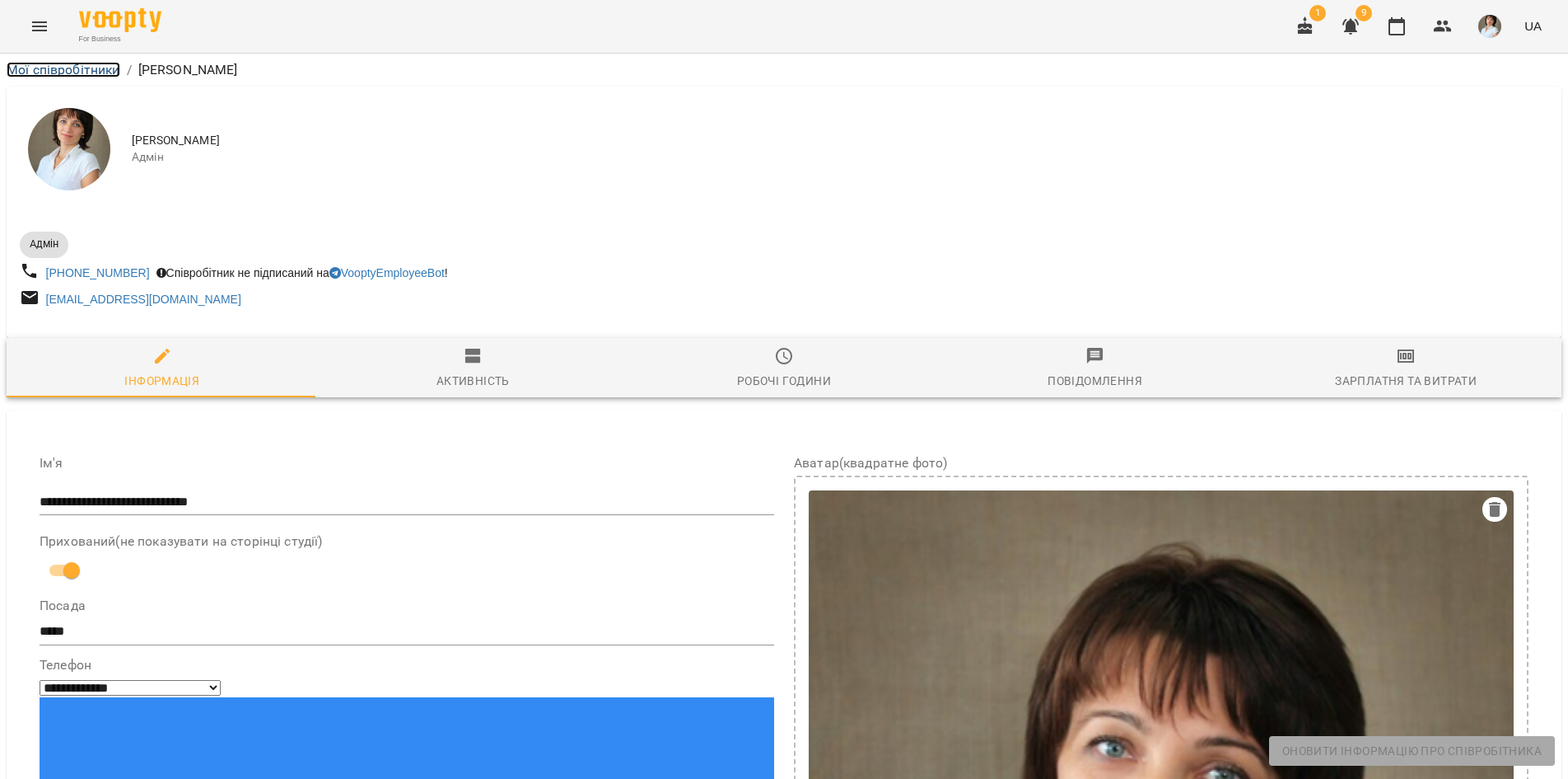
click at [55, 66] on link "Мої співробітники" at bounding box center [63, 70] width 113 height 16
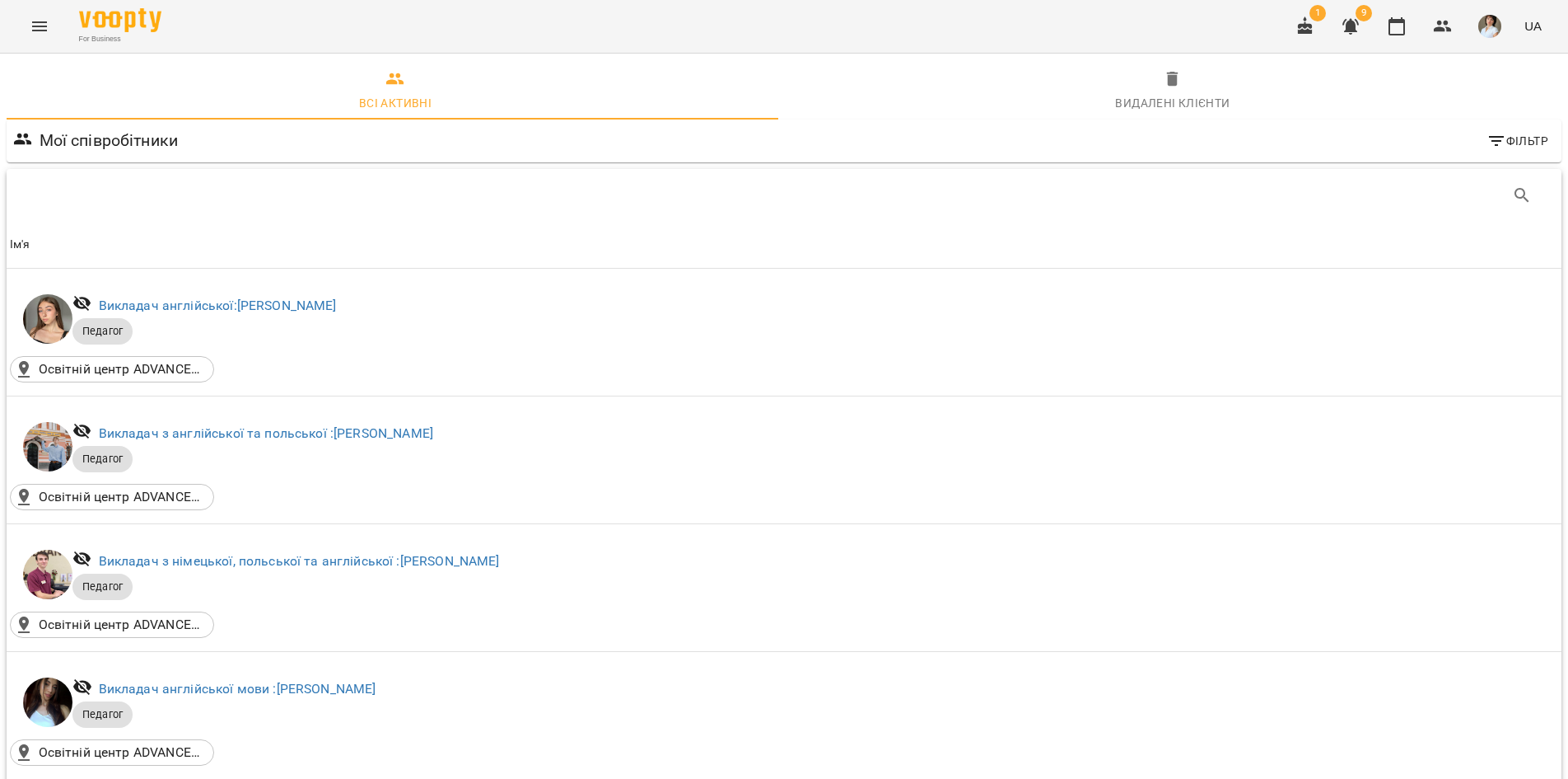
click at [42, 34] on icon "Menu" at bounding box center [39, 27] width 20 height 20
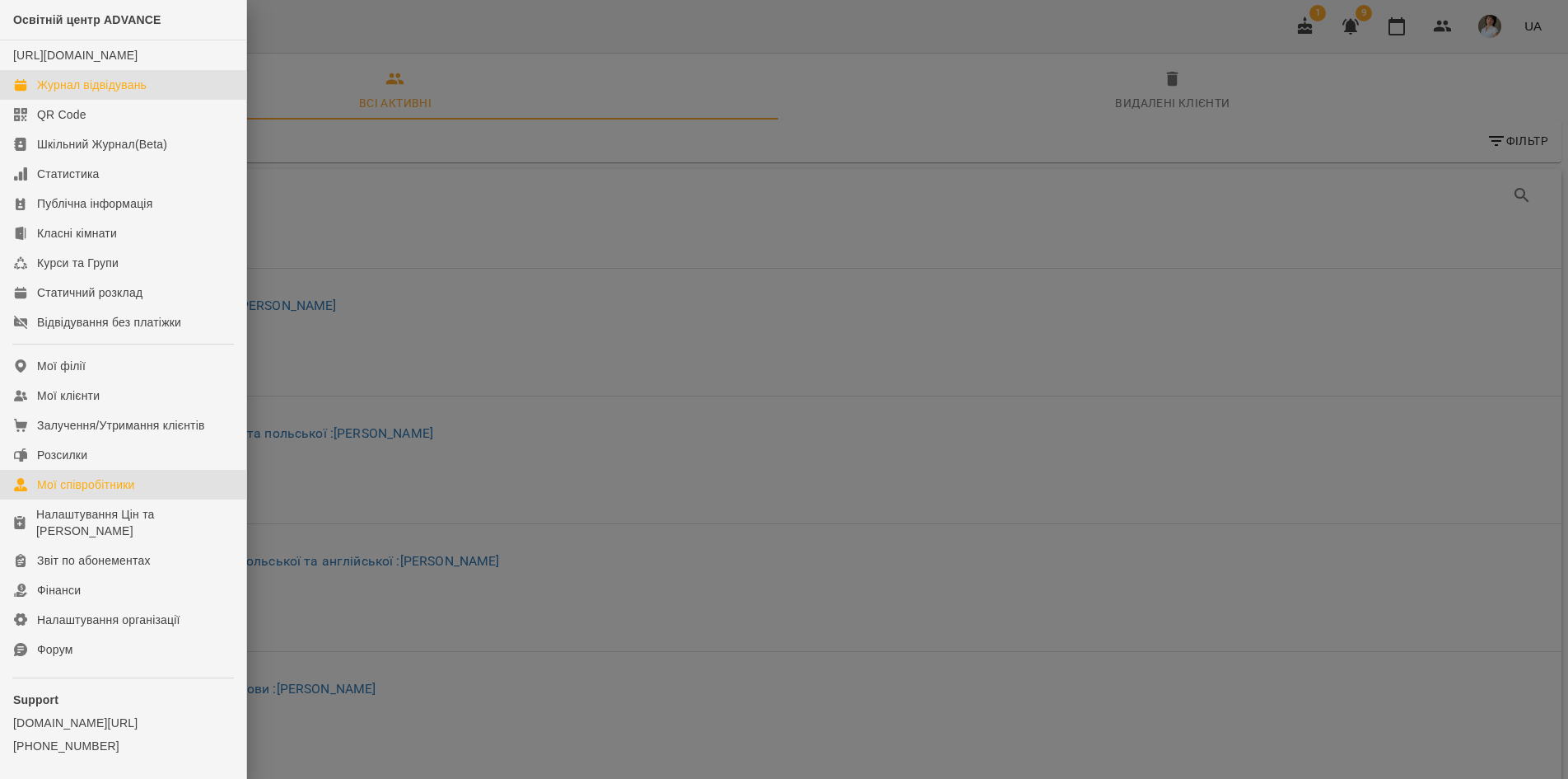
click at [44, 92] on link "Журнал відвідувань" at bounding box center [123, 84] width 246 height 29
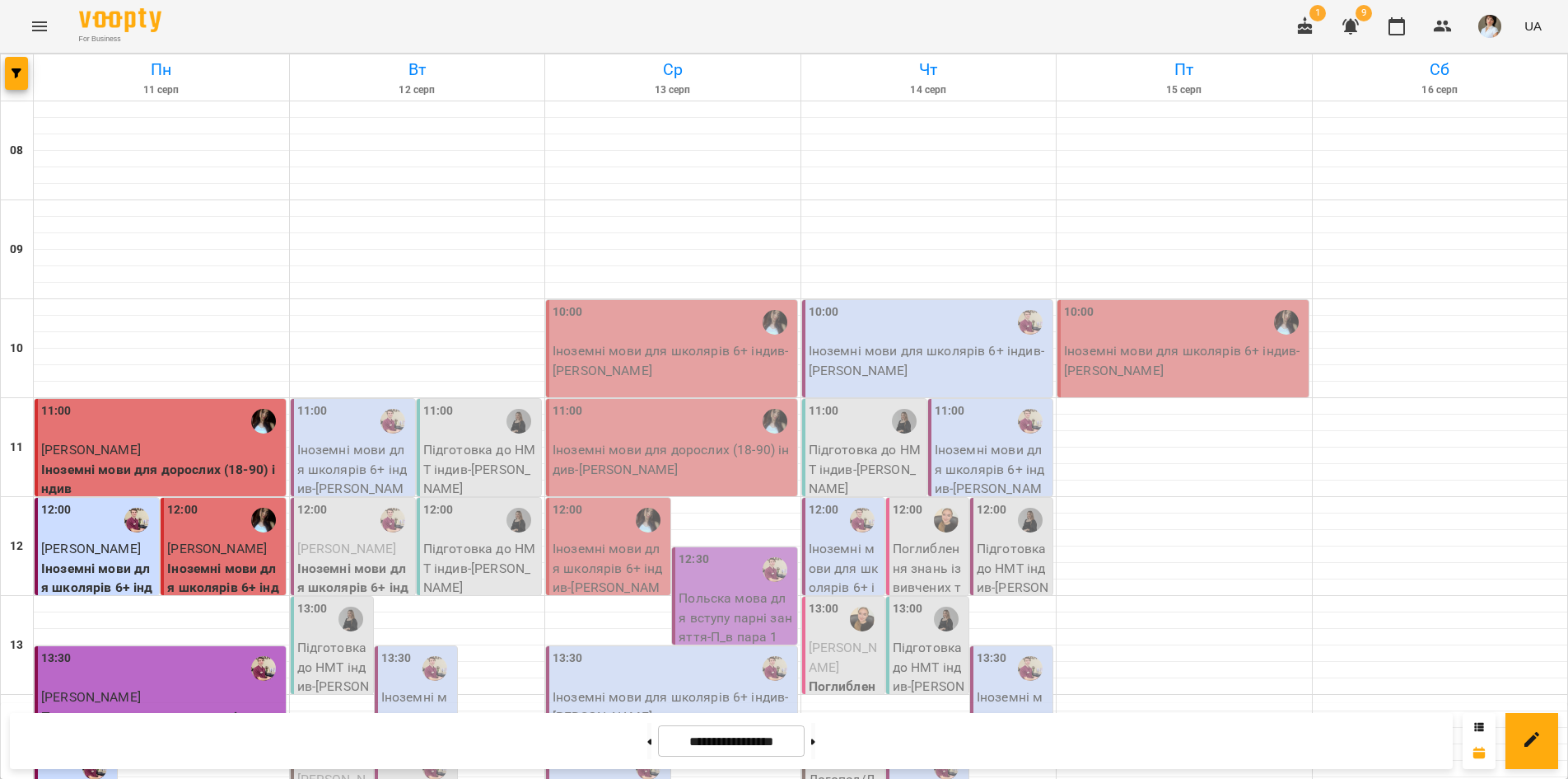
scroll to position [682, 0]
click at [20, 80] on button "button" at bounding box center [16, 73] width 23 height 33
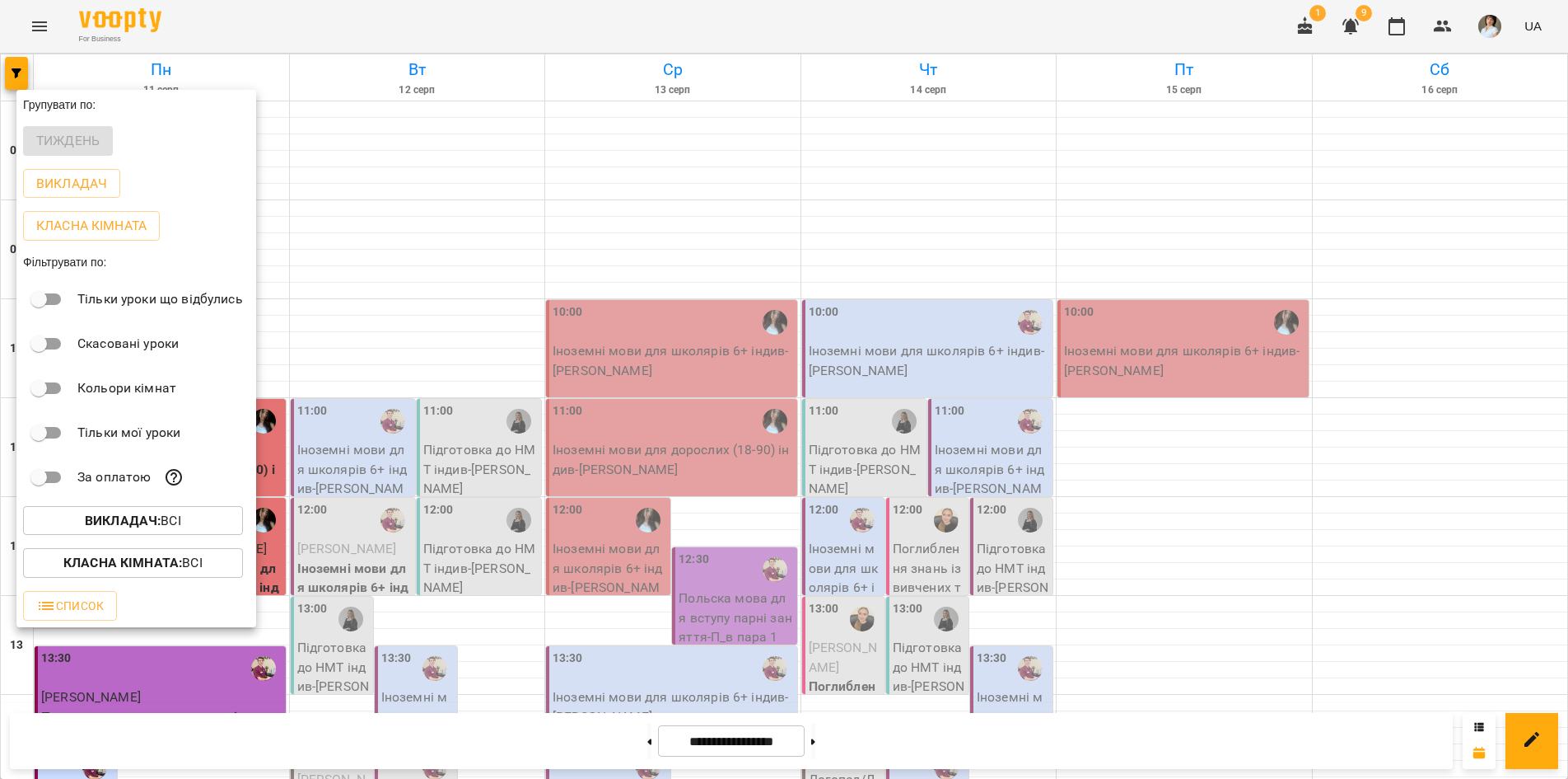
click at [1139, 15] on div at bounding box center [784, 389] width 1568 height 779
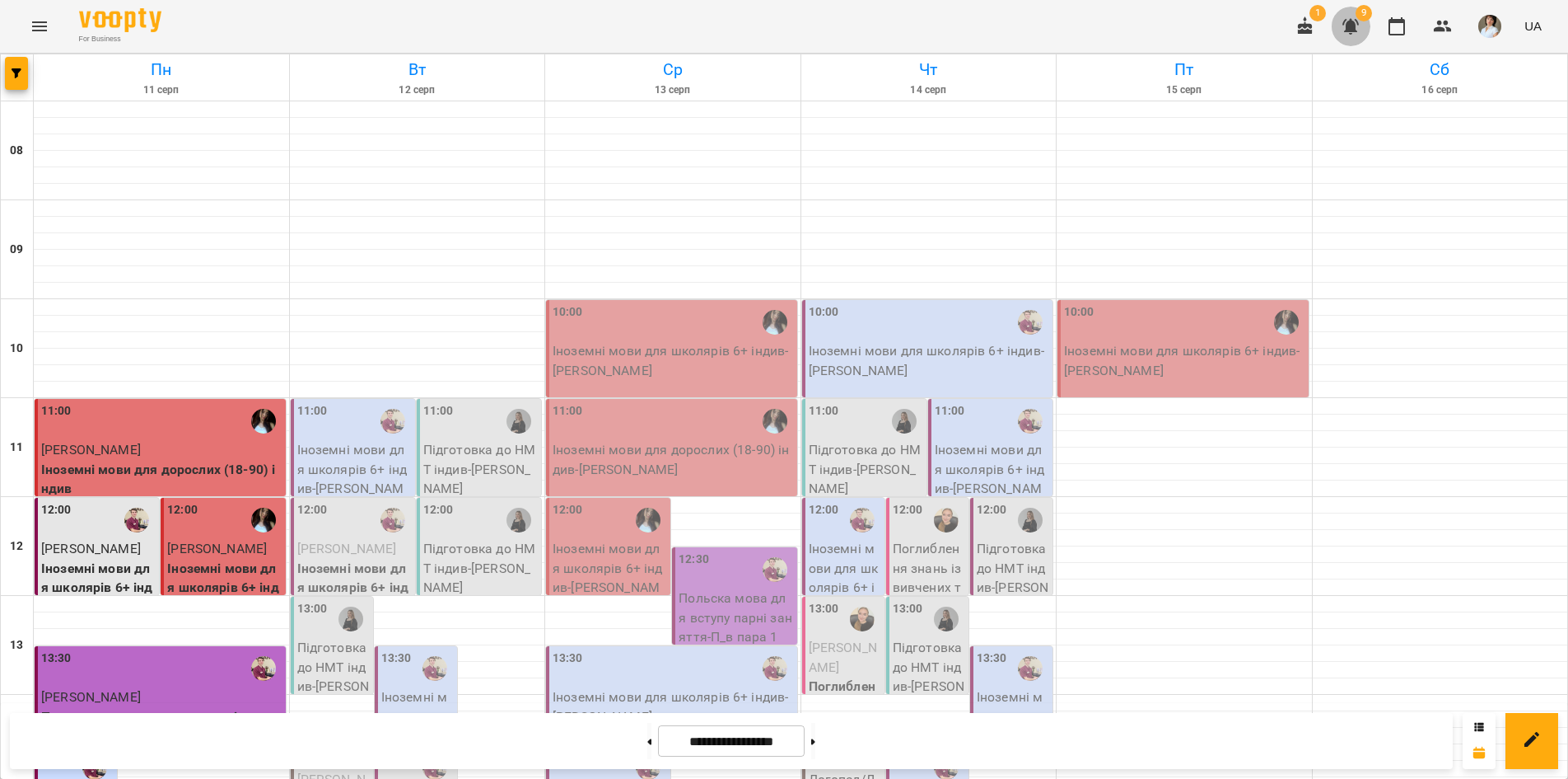
click at [1350, 22] on icon "button" at bounding box center [1351, 27] width 17 height 16
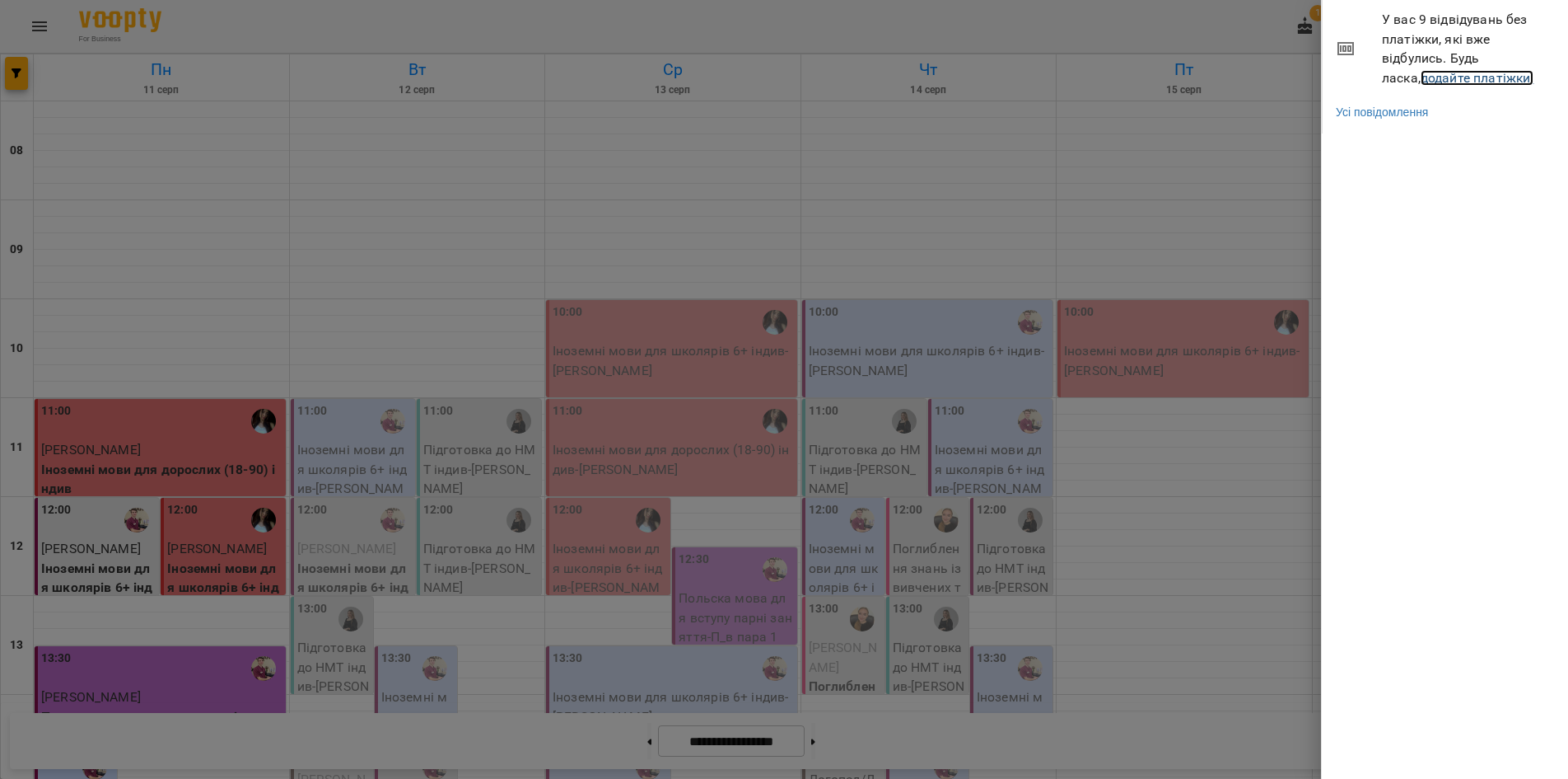
click at [1429, 76] on link "додайте платіжки!" at bounding box center [1477, 77] width 113 height 16
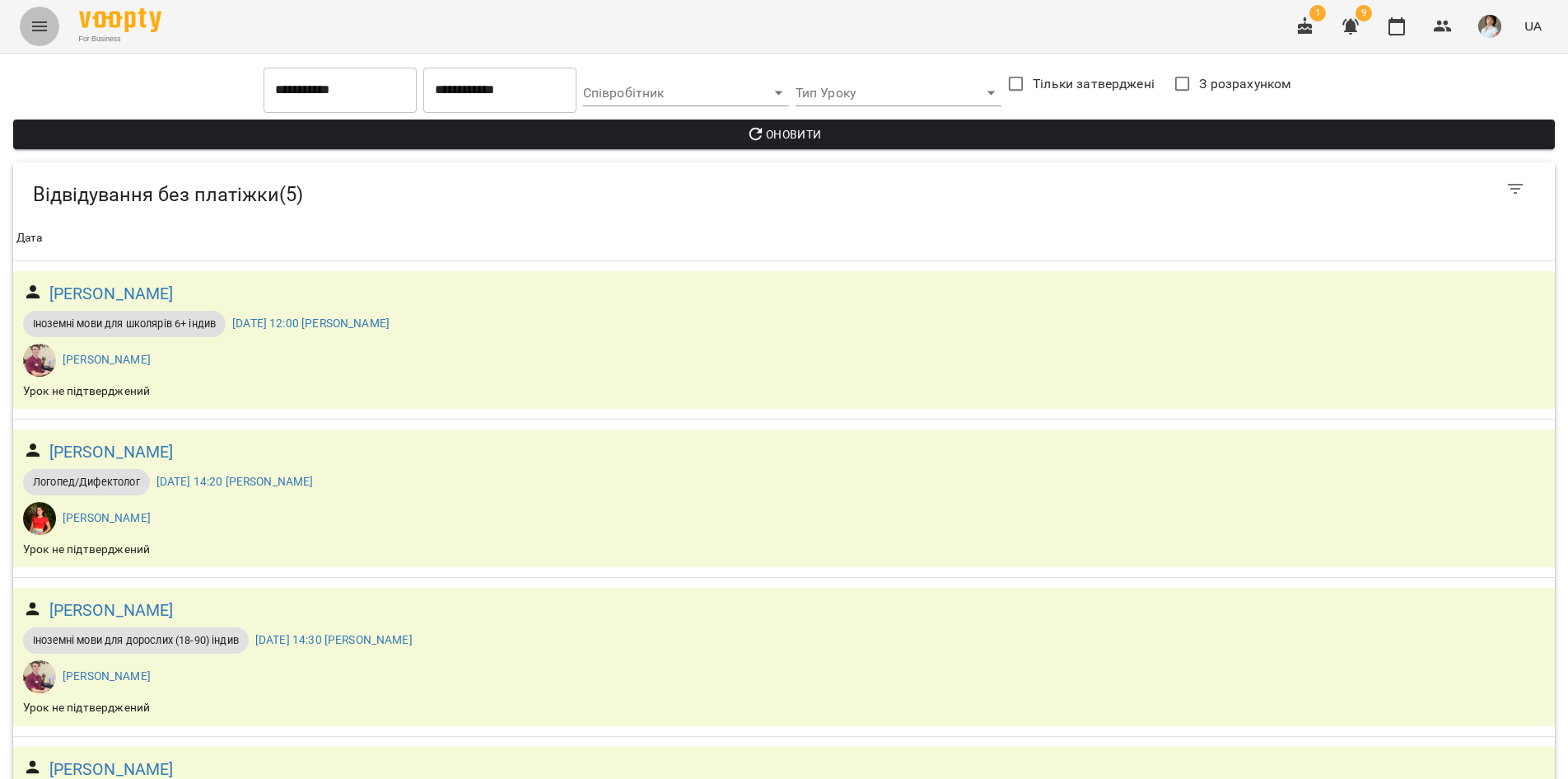
click at [43, 36] on button "Menu" at bounding box center [39, 26] width 39 height 39
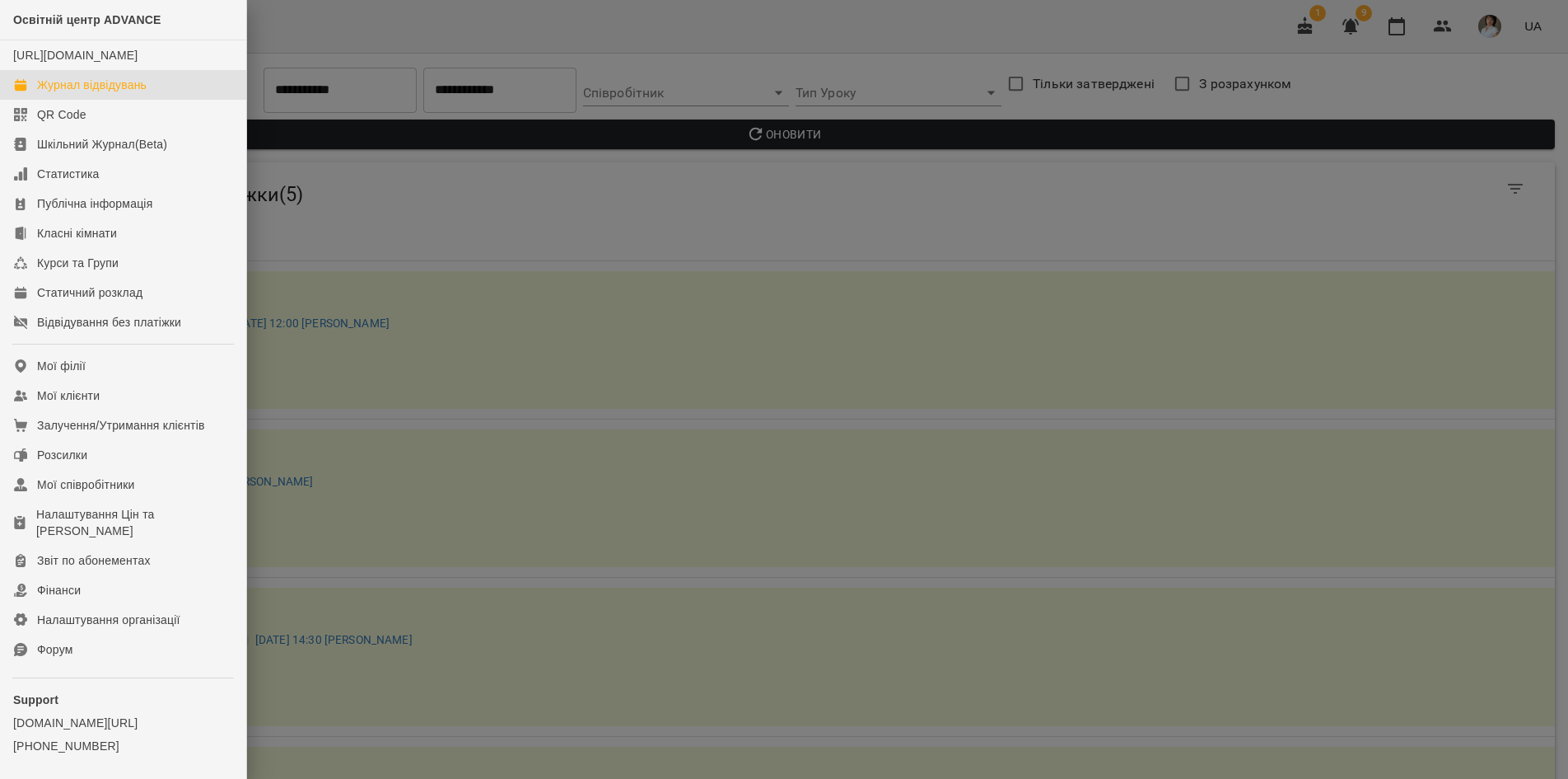
click at [50, 93] on div "Журнал відвідувань" at bounding box center [92, 85] width 109 height 17
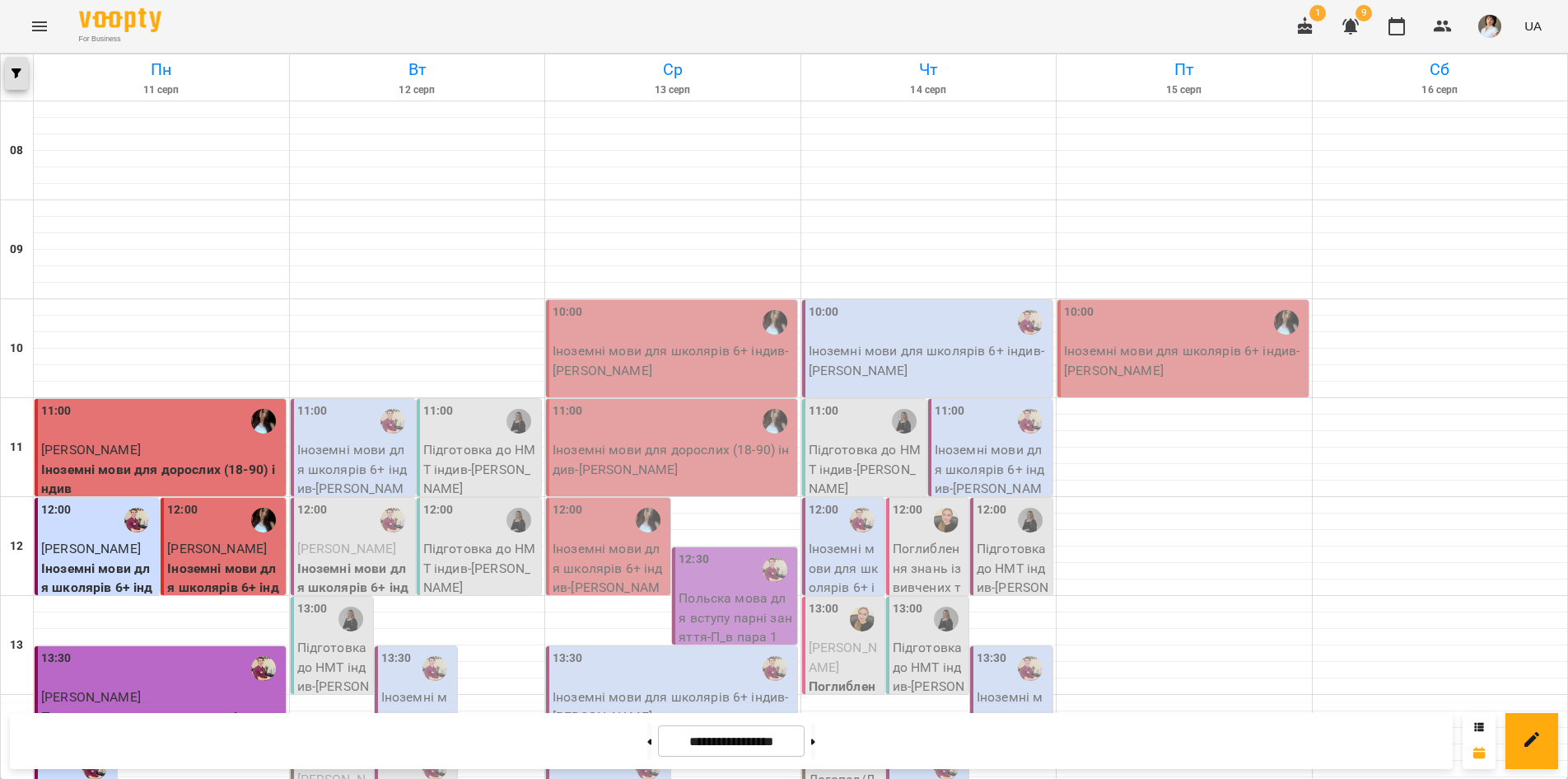
click at [18, 73] on icon "button" at bounding box center [17, 73] width 10 height 10
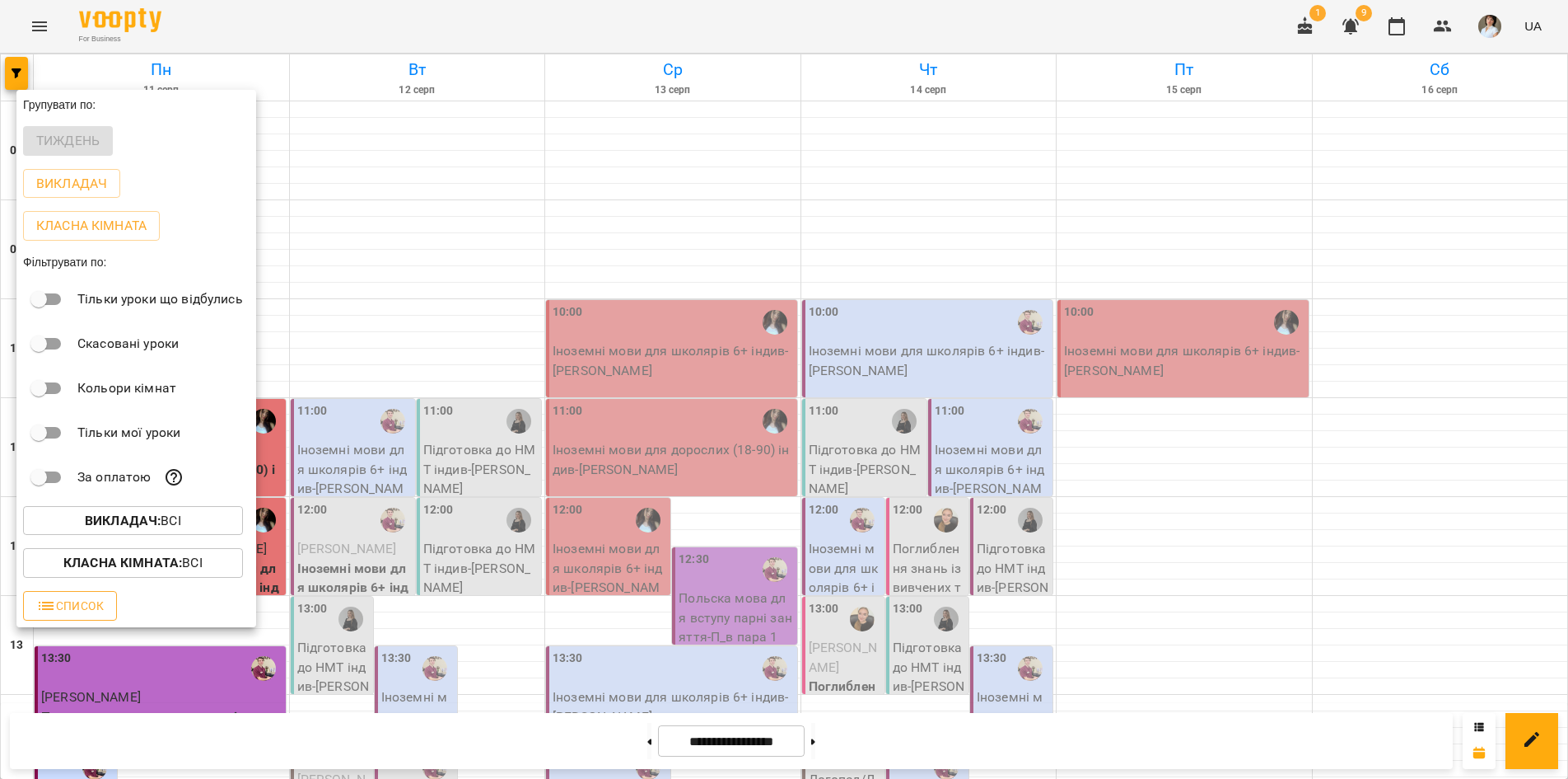
click at [45, 610] on icon "button" at bounding box center [46, 606] width 15 height 8
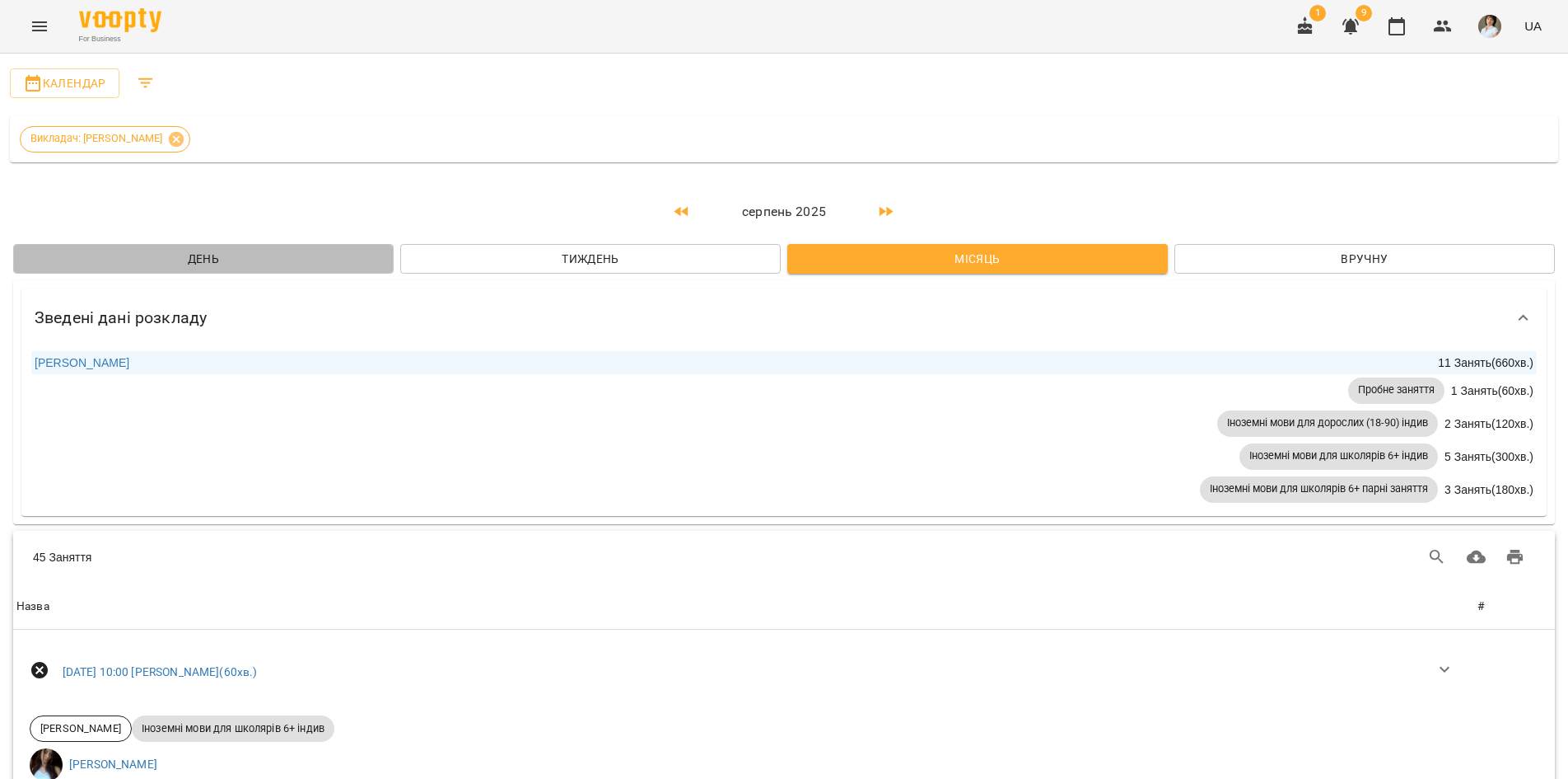
click at [263, 256] on span "День" at bounding box center [203, 259] width 354 height 20
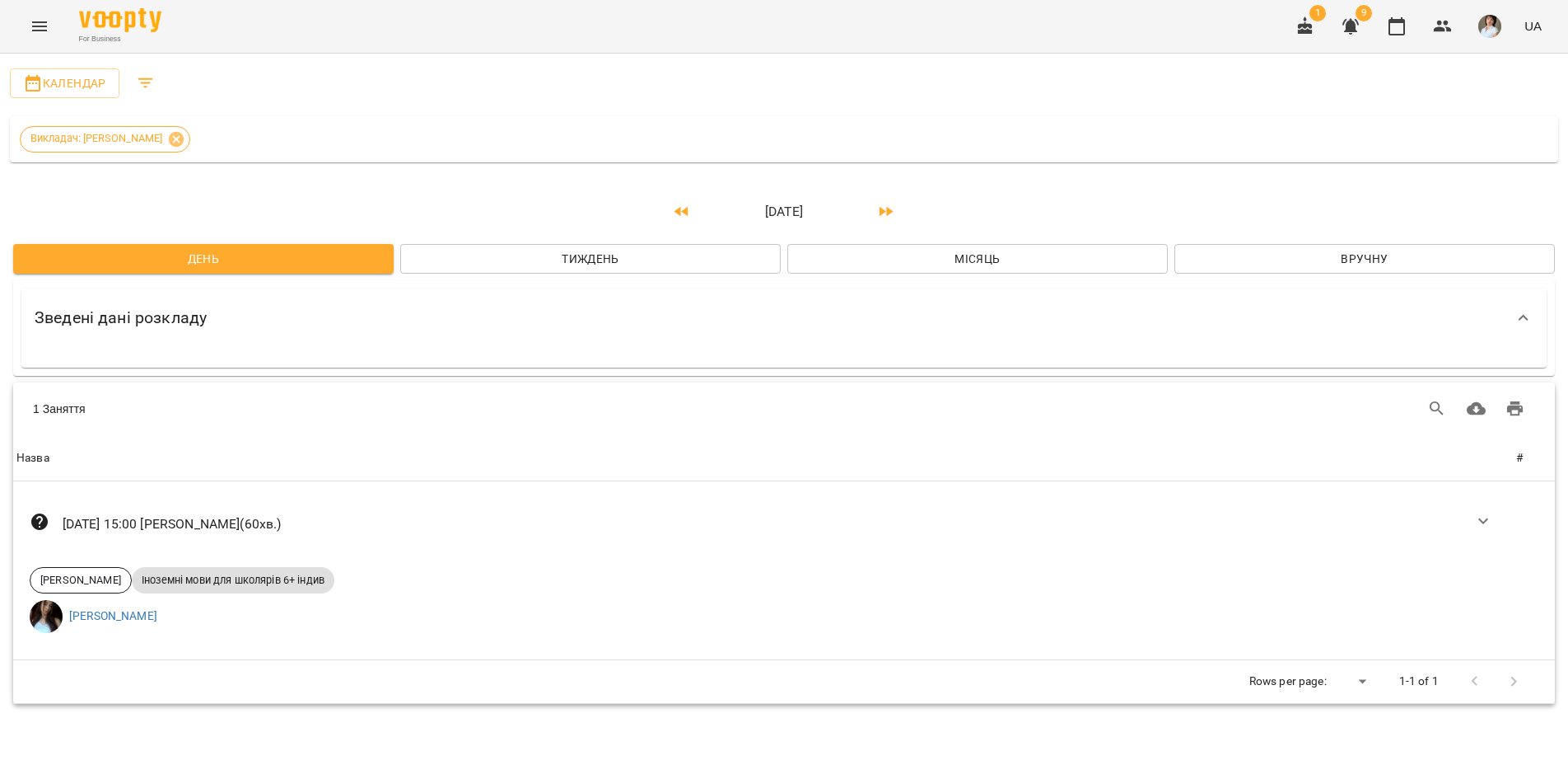
click at [592, 264] on span "Тиждень" at bounding box center [590, 259] width 354 height 20
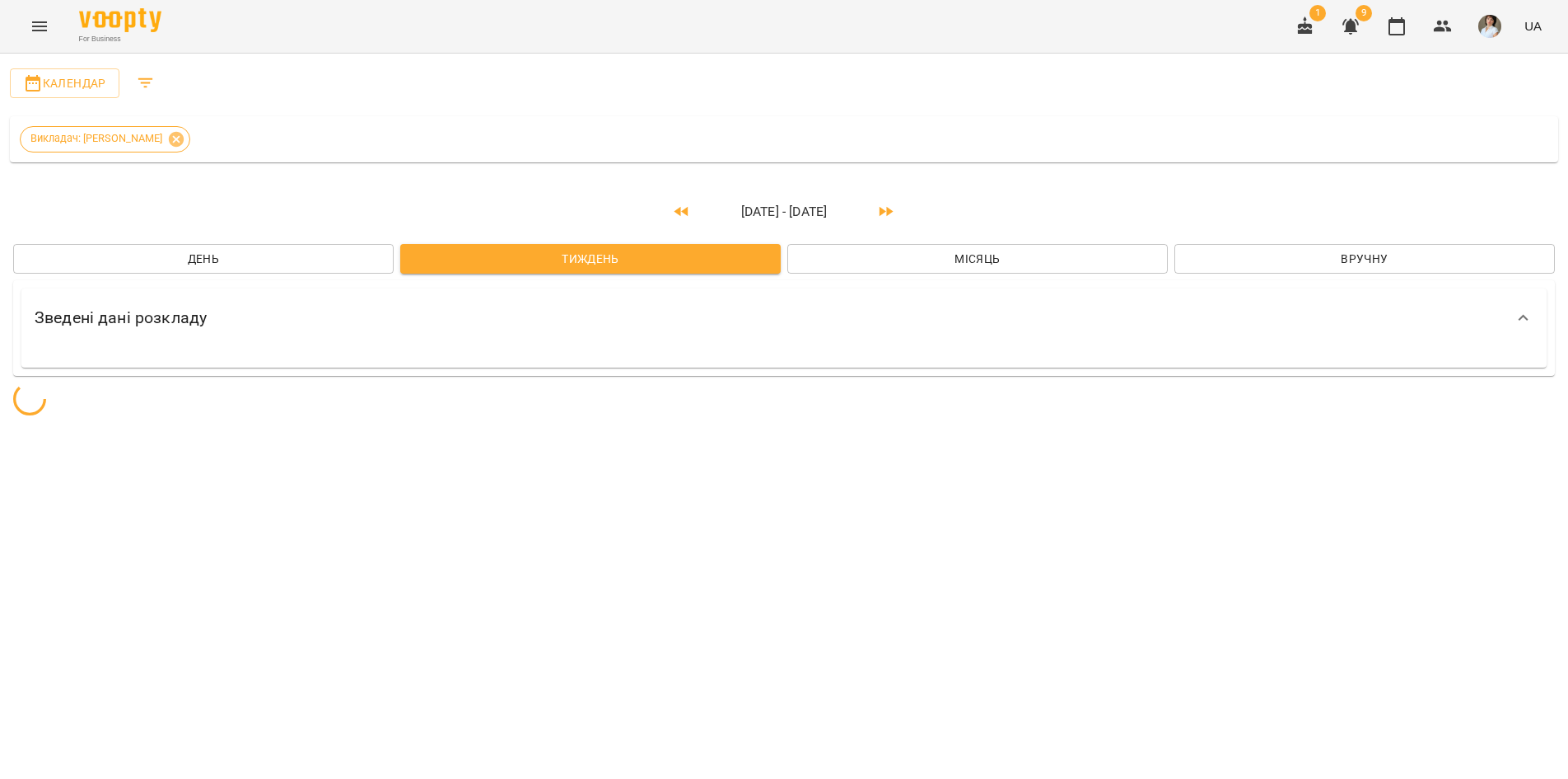
click at [937, 254] on span "Місяць" at bounding box center [978, 259] width 354 height 20
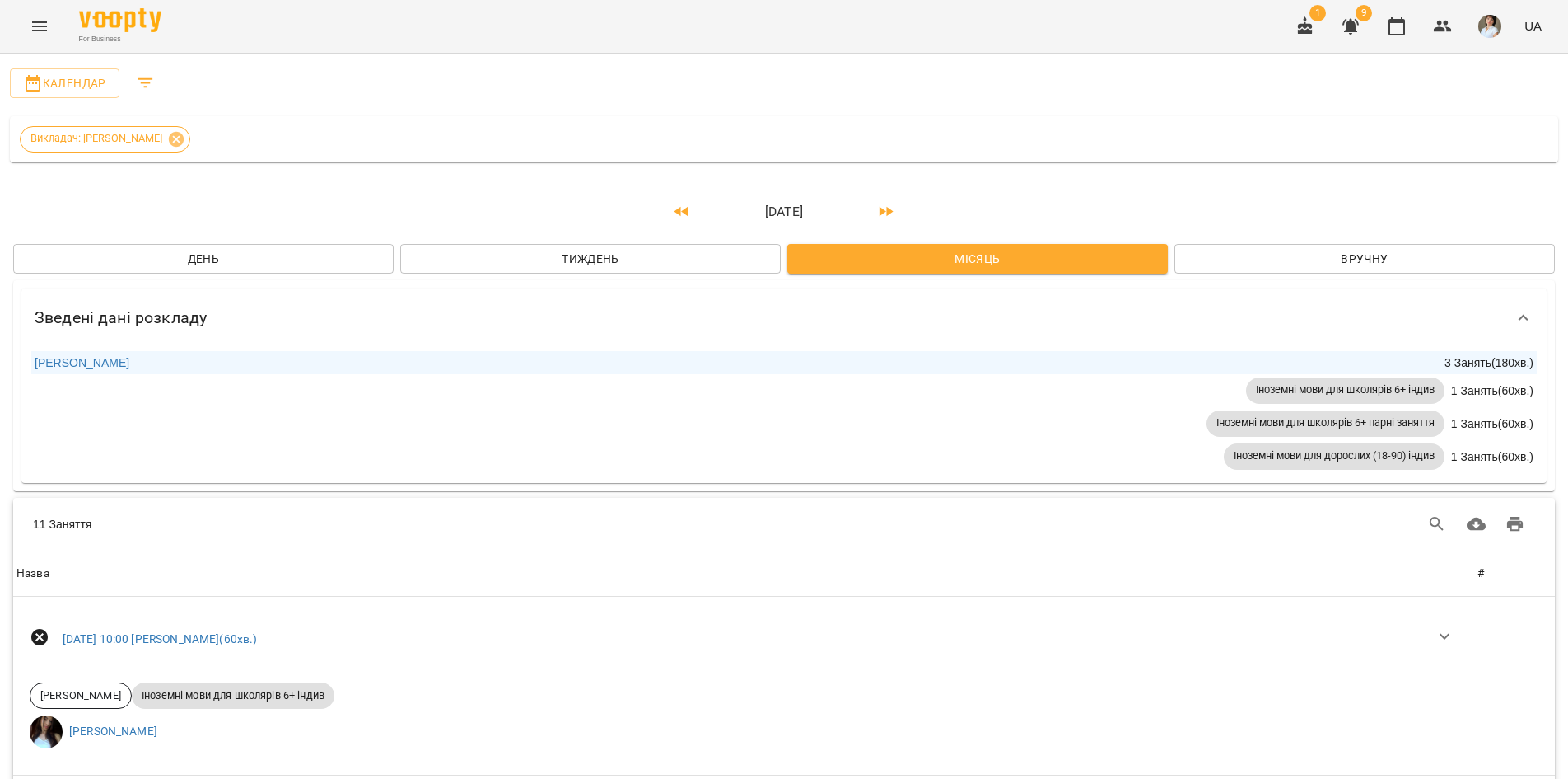
scroll to position [82, 0]
click at [938, 244] on button "Місяць" at bounding box center [978, 258] width 380 height 29
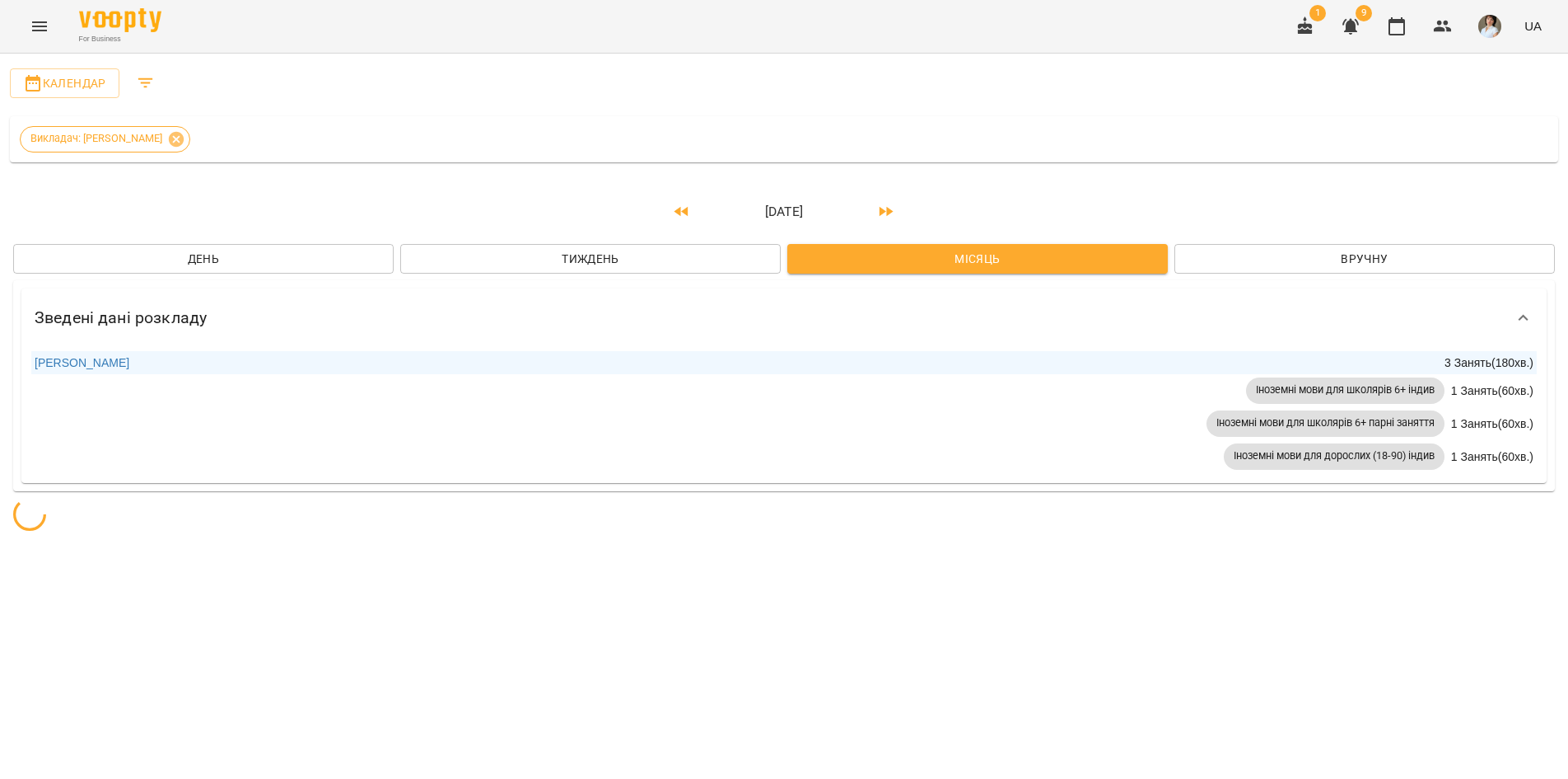
scroll to position [0, 0]
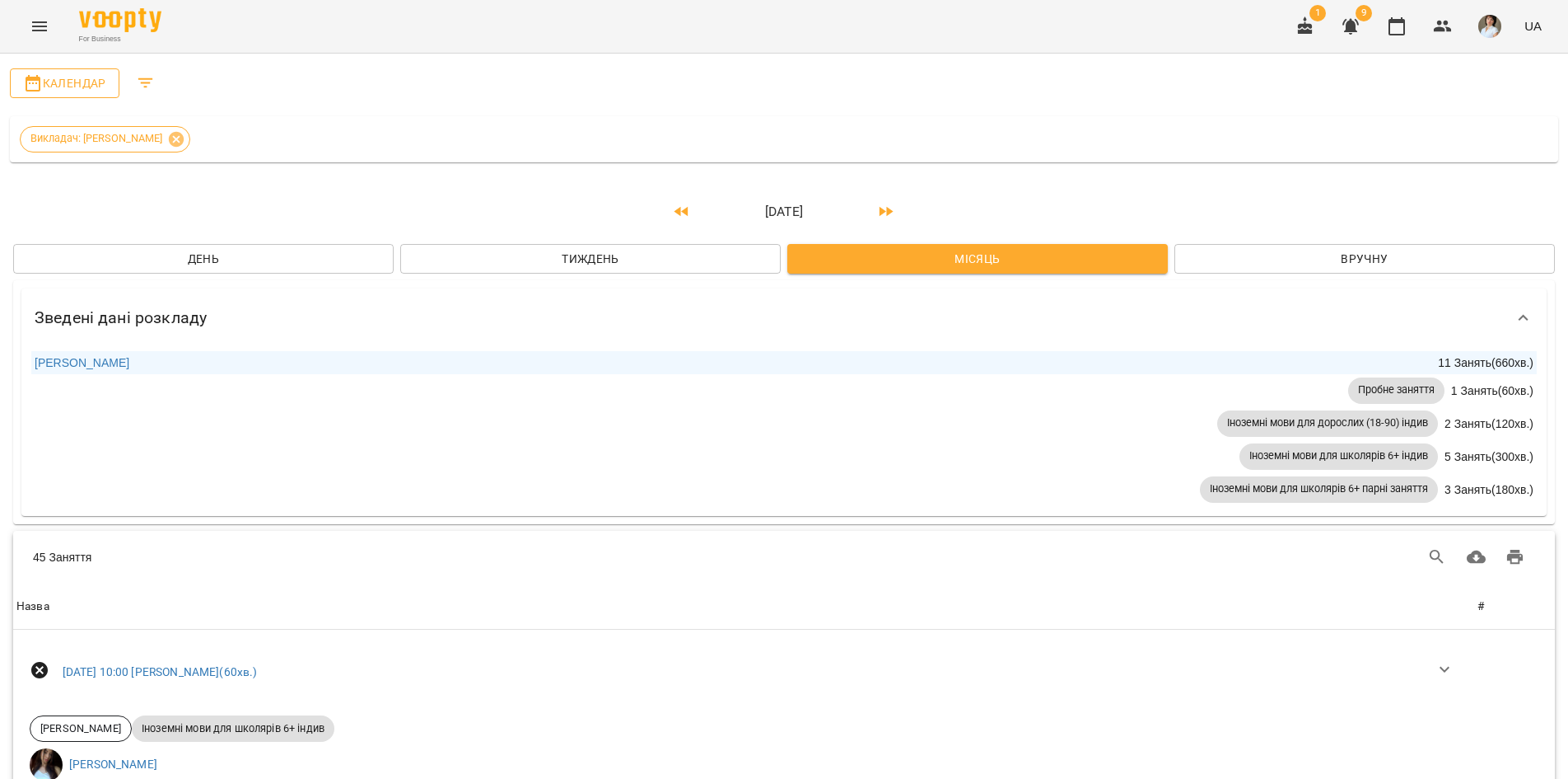
click at [66, 91] on span "Календар" at bounding box center [64, 83] width 83 height 20
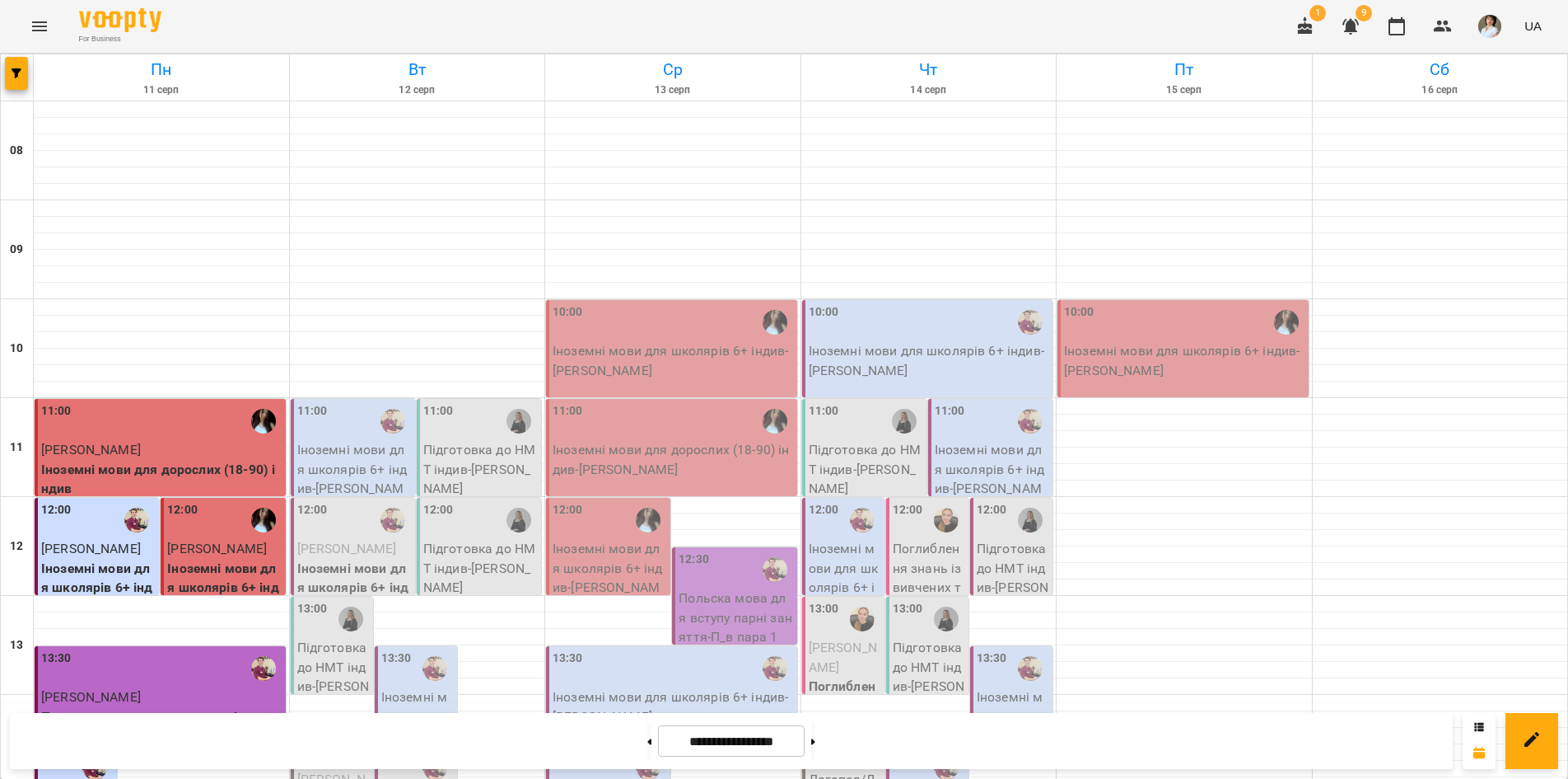
click at [358, 440] on p "Іноземні мови для школярів 6+ індив - Кучер Артем" at bounding box center [354, 479] width 114 height 77
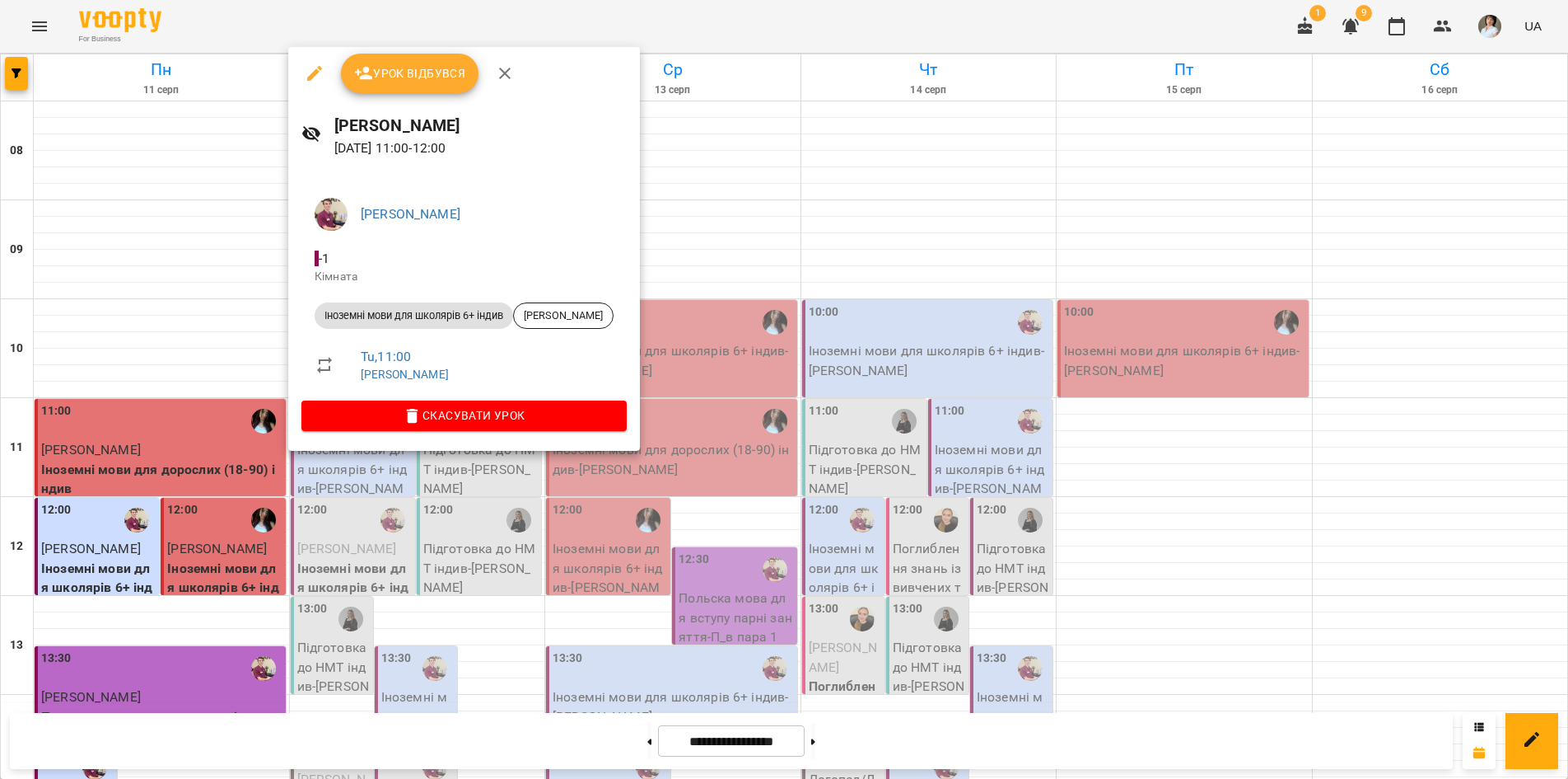
click at [448, 76] on span "Урок відбувся" at bounding box center [410, 74] width 112 height 20
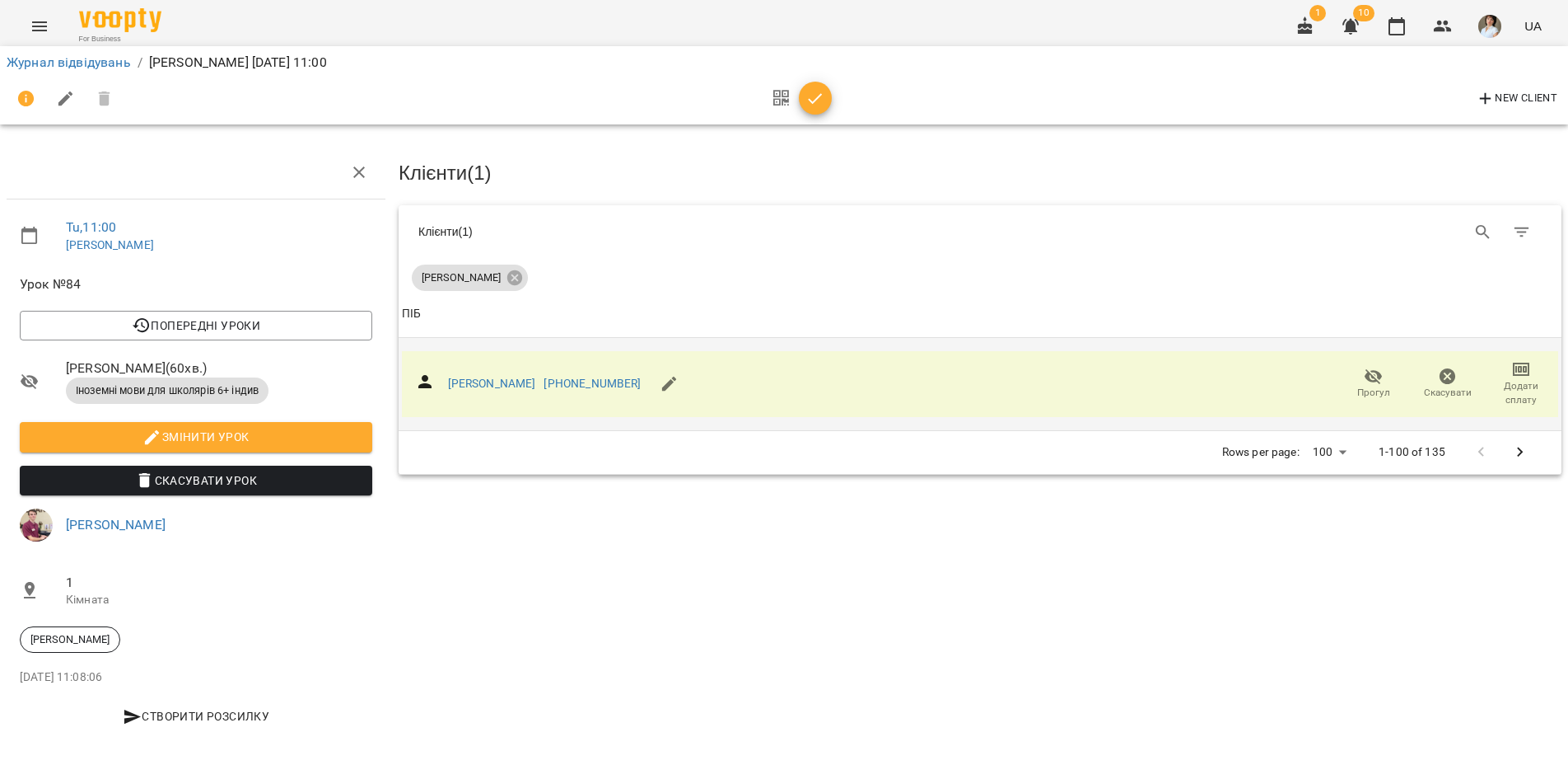
click at [1518, 375] on icon "button" at bounding box center [1522, 370] width 20 height 20
click at [1497, 366] on li "Додати сплату разового" at bounding box center [1467, 366] width 179 height 29
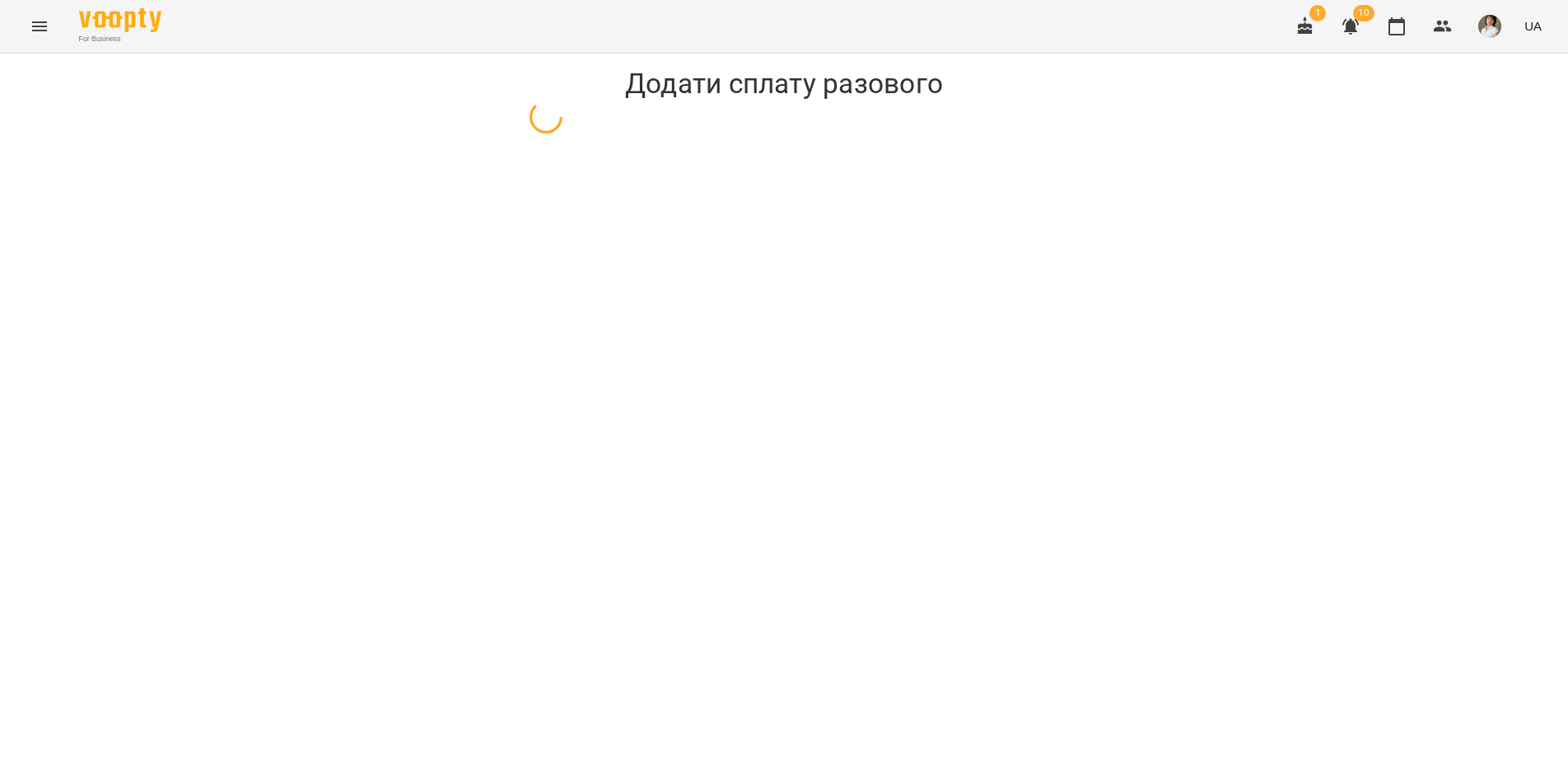
select select "**********"
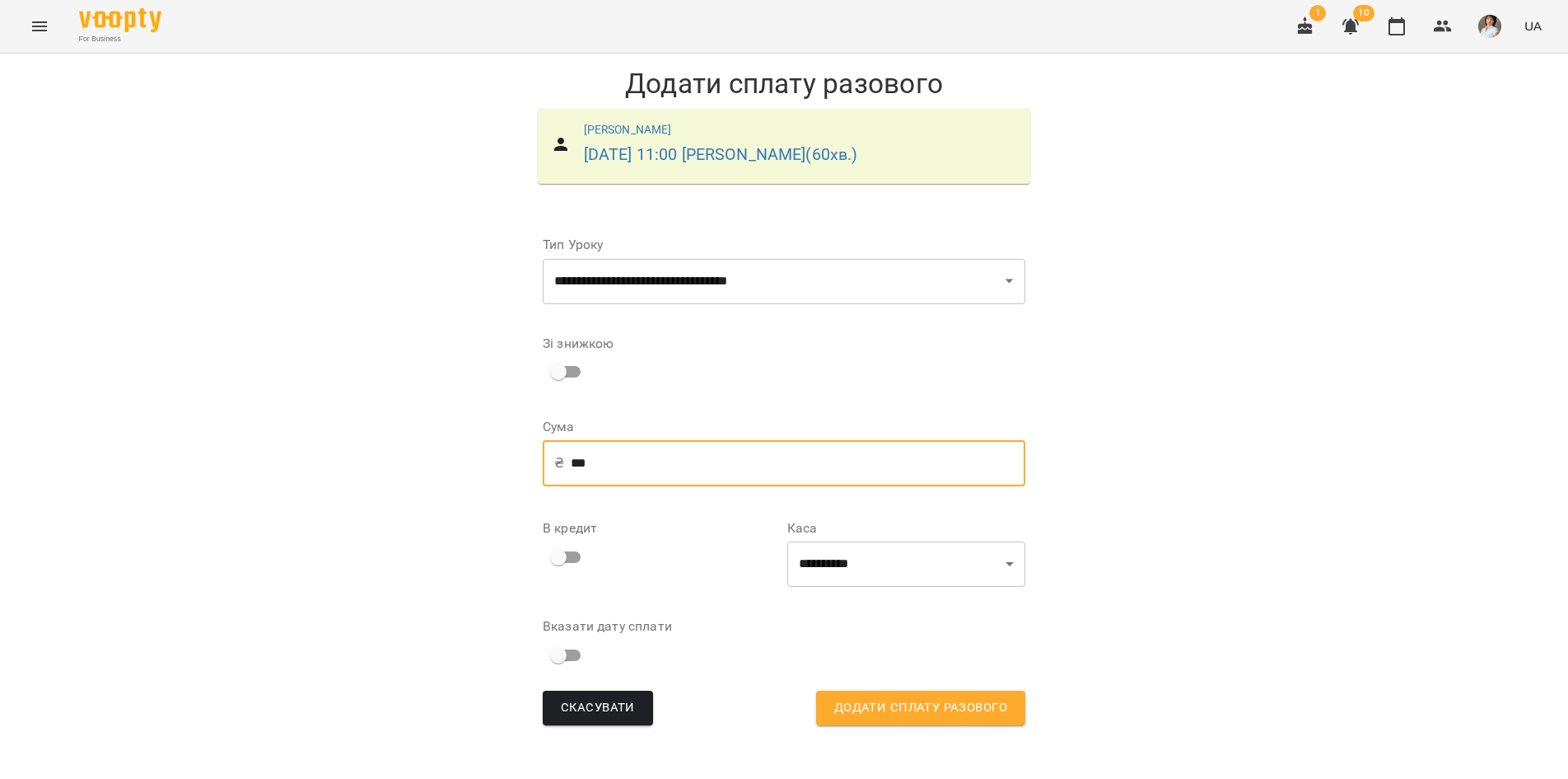
drag, startPoint x: 583, startPoint y: 463, endPoint x: 571, endPoint y: 464, distance: 12.0
click at [571, 464] on input "***" at bounding box center [798, 463] width 454 height 46
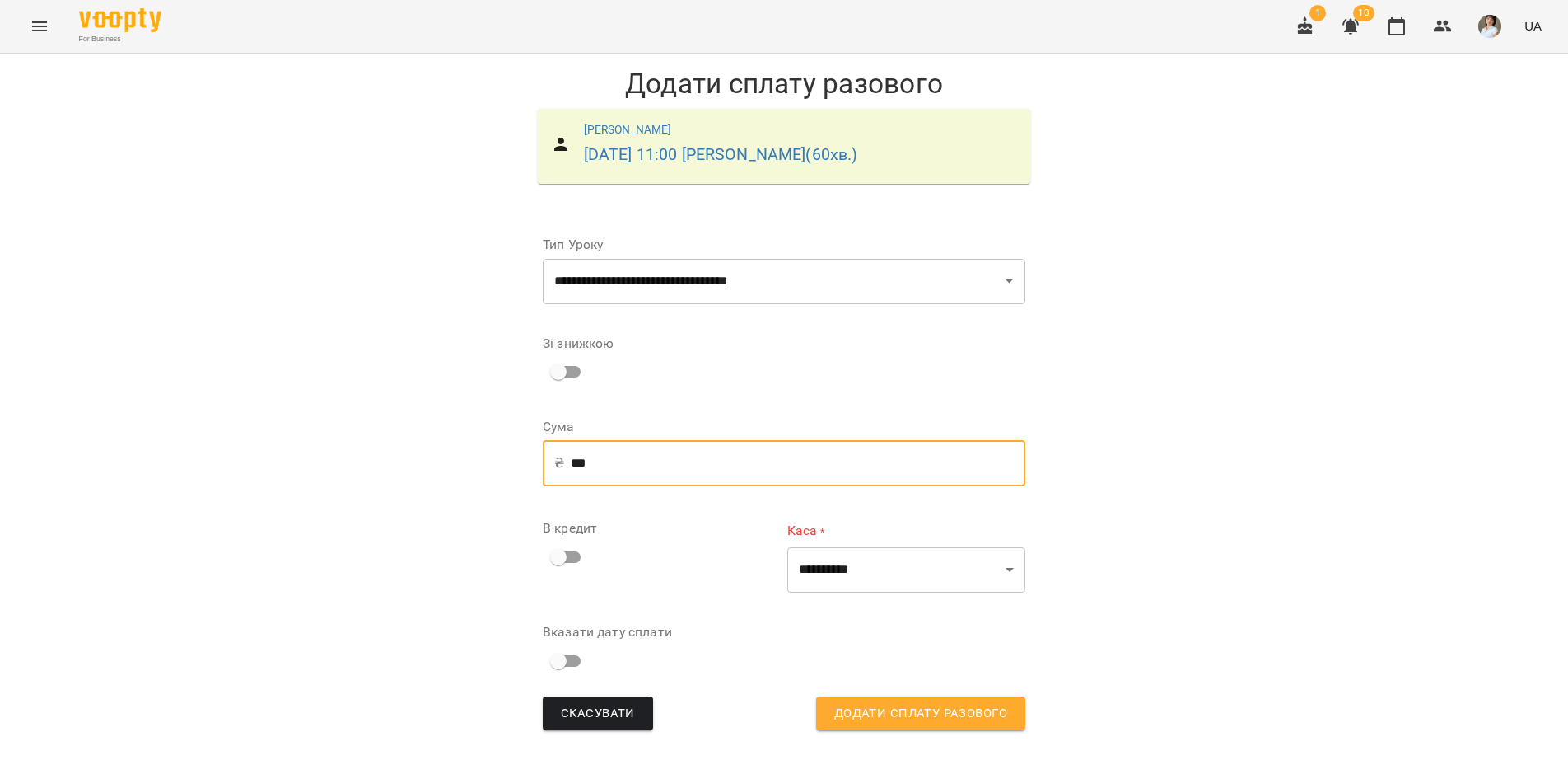
type input "***"
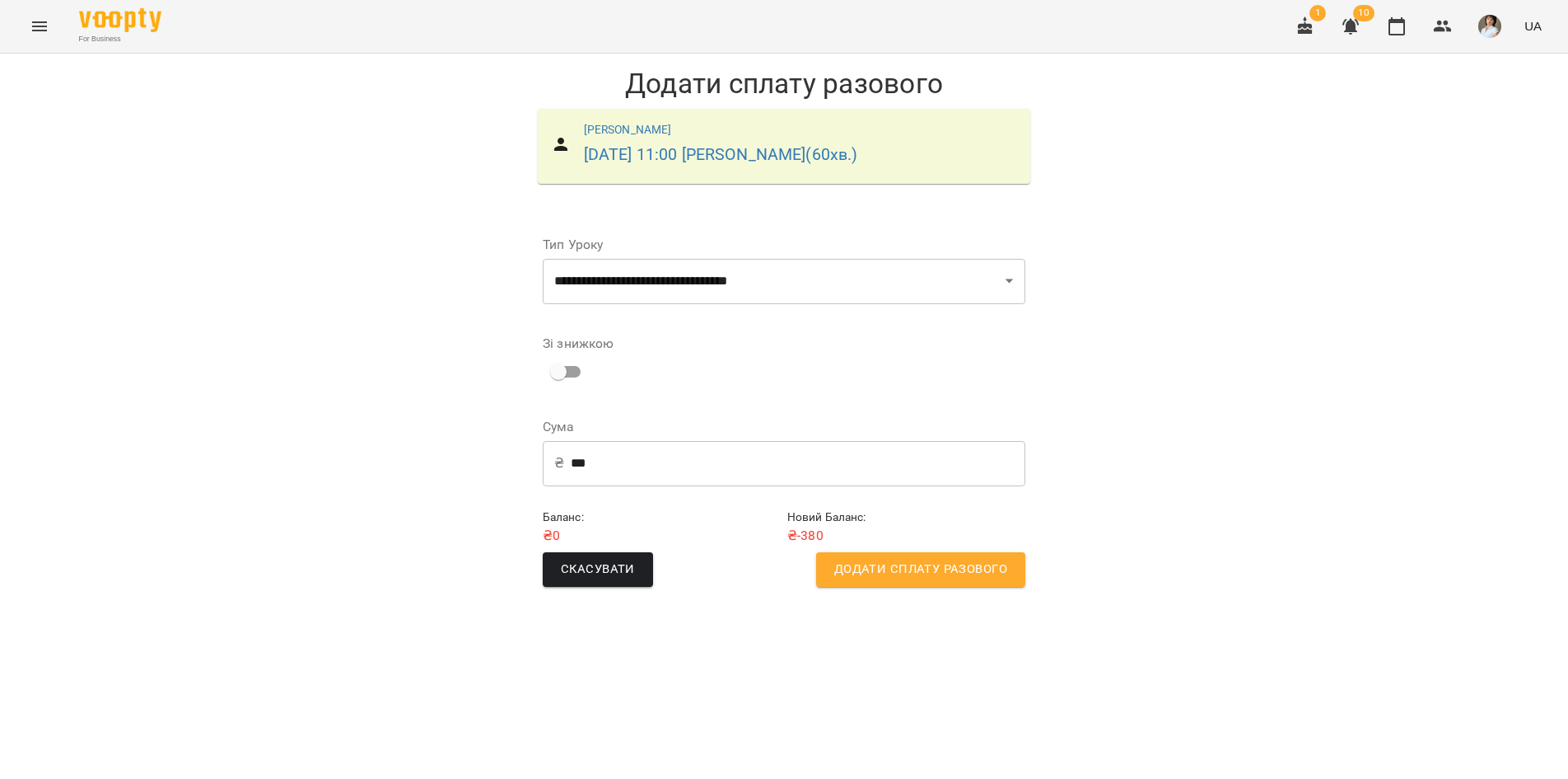
click at [915, 576] on span "Додати сплату разового" at bounding box center [920, 569] width 173 height 21
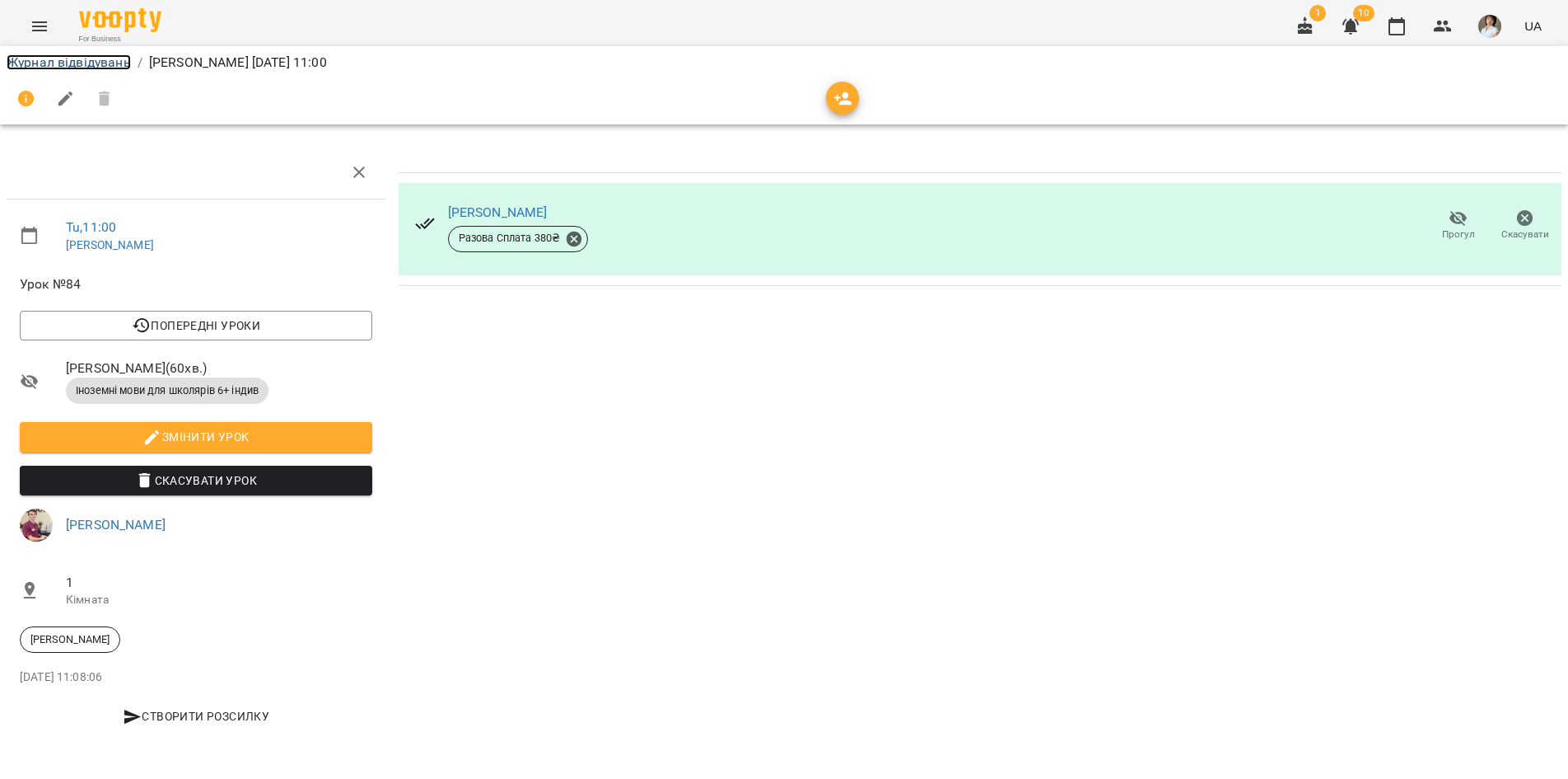
click at [79, 66] on link "Журнал відвідувань" at bounding box center [69, 62] width 124 height 16
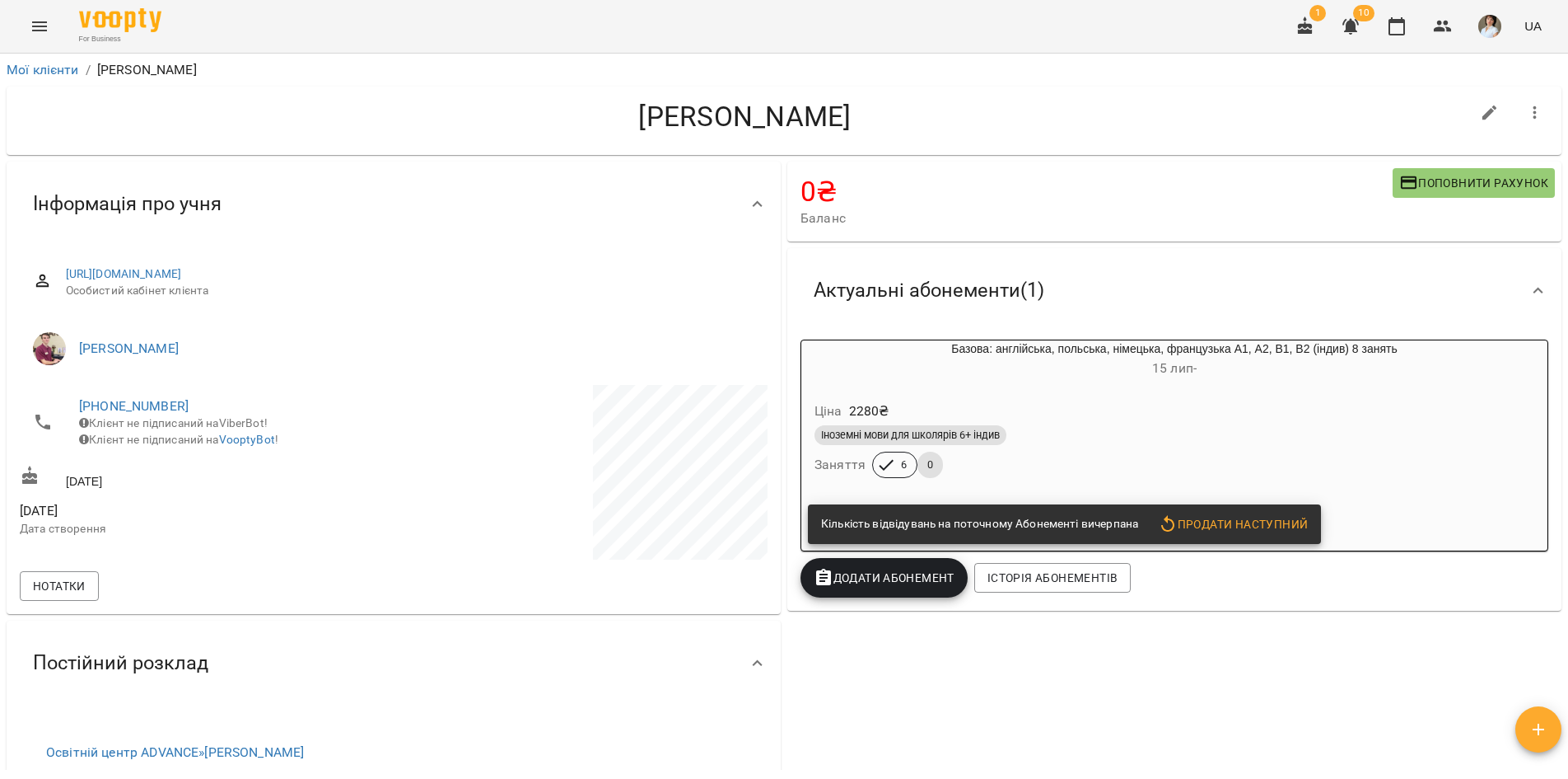
click at [1289, 445] on div "Іноземні мови для школярів 6+ індив" at bounding box center [1174, 435] width 720 height 20
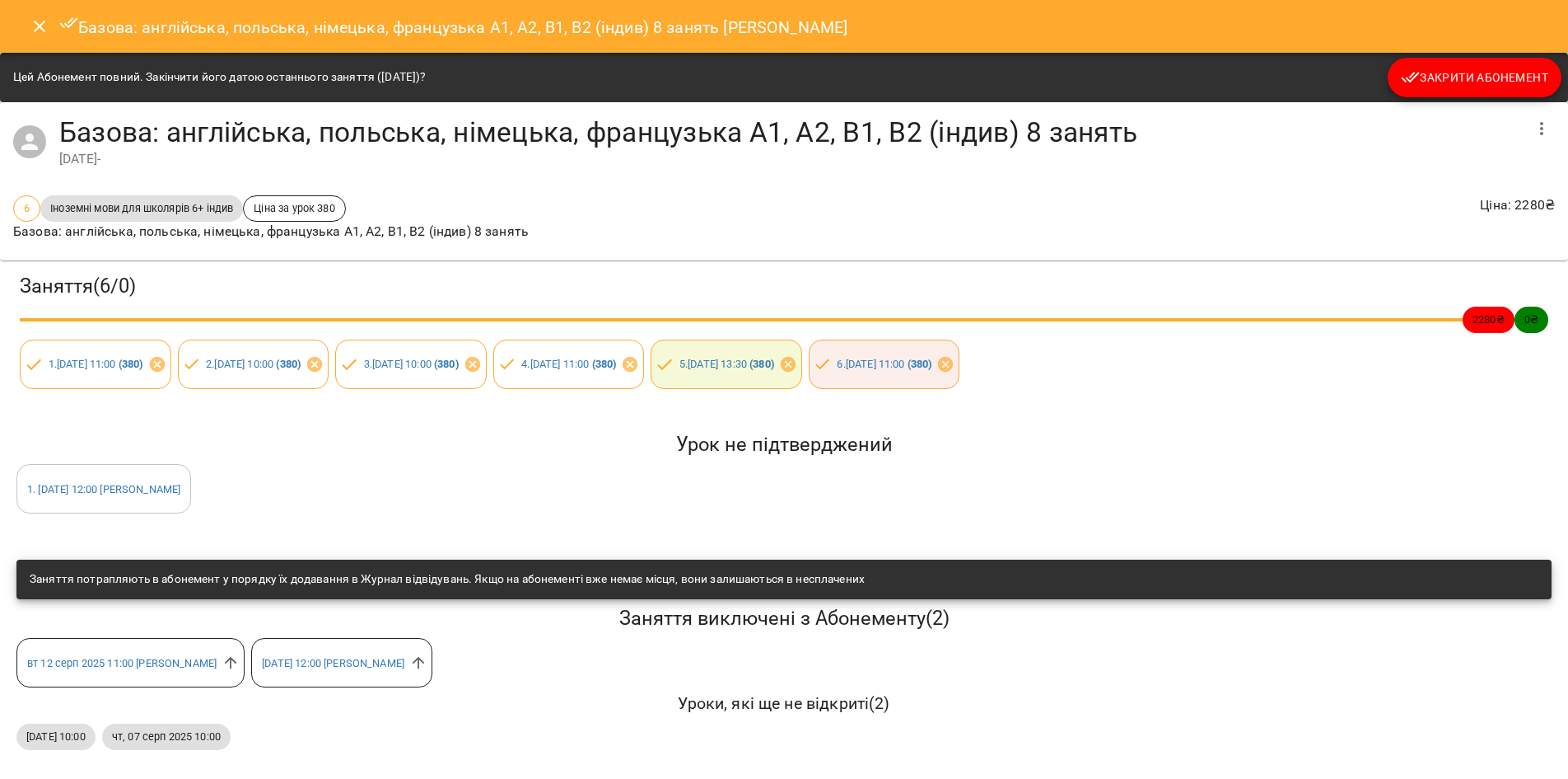
click at [40, 30] on icon "Close" at bounding box center [39, 27] width 20 height 20
